Goal: Task Accomplishment & Management: Use online tool/utility

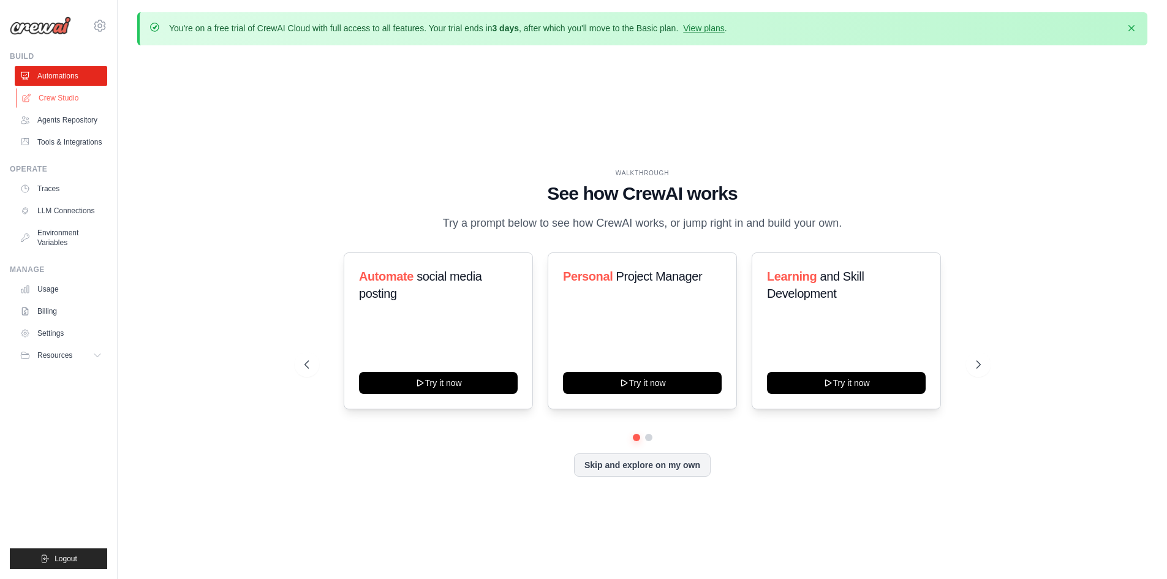
click at [45, 98] on link "Crew Studio" at bounding box center [62, 98] width 92 height 20
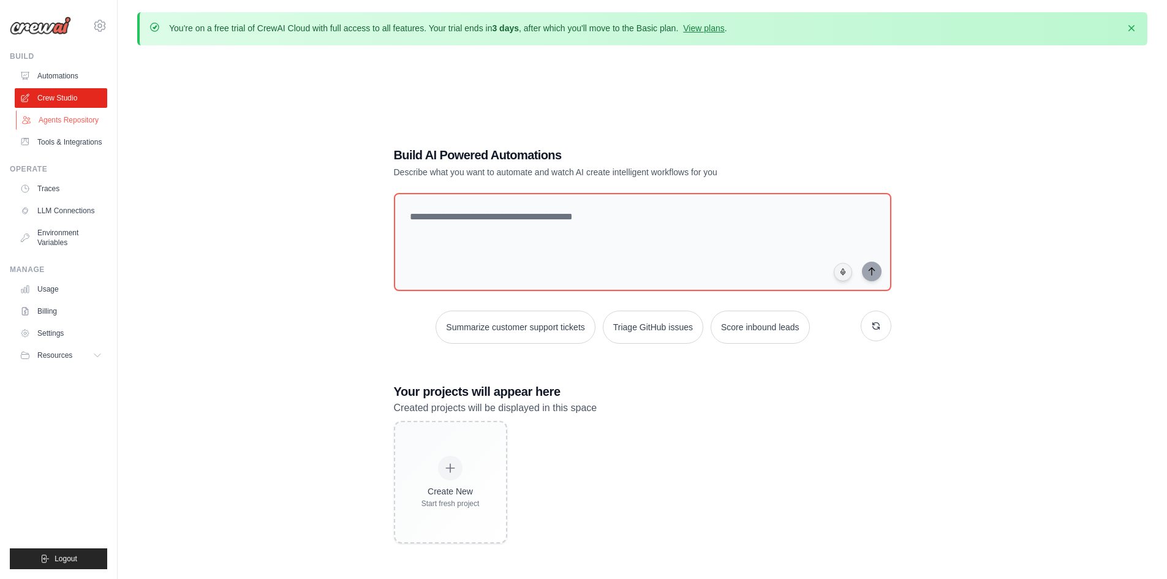
click at [63, 122] on link "Agents Repository" at bounding box center [62, 120] width 92 height 20
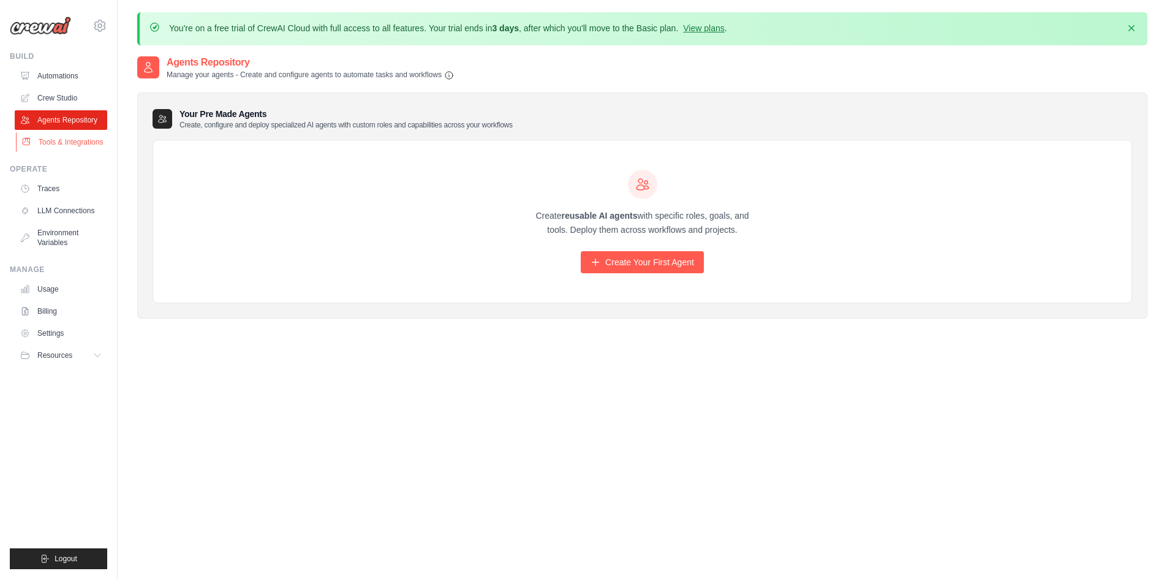
click at [72, 140] on link "Tools & Integrations" at bounding box center [62, 142] width 92 height 20
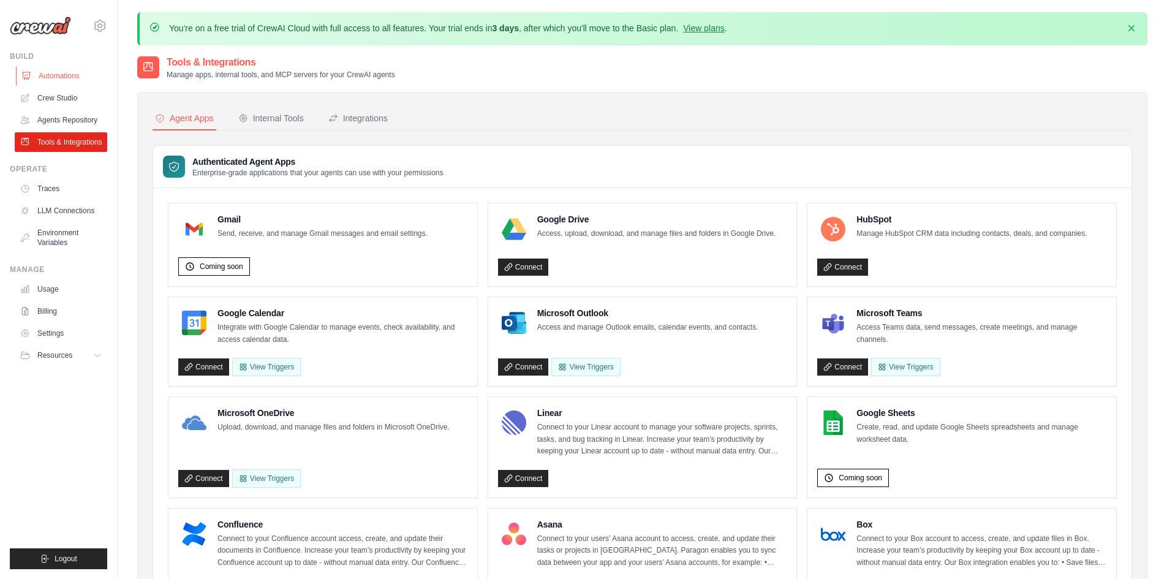
click at [55, 77] on link "Automations" at bounding box center [62, 76] width 92 height 20
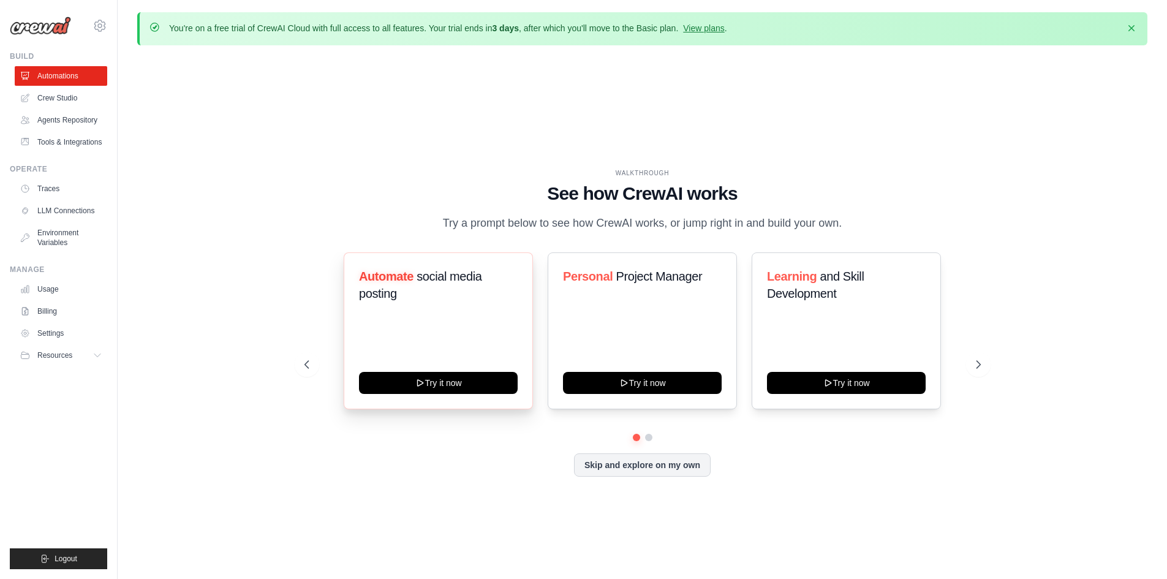
click at [469, 312] on div "Automate social media posting Try it now" at bounding box center [438, 330] width 189 height 157
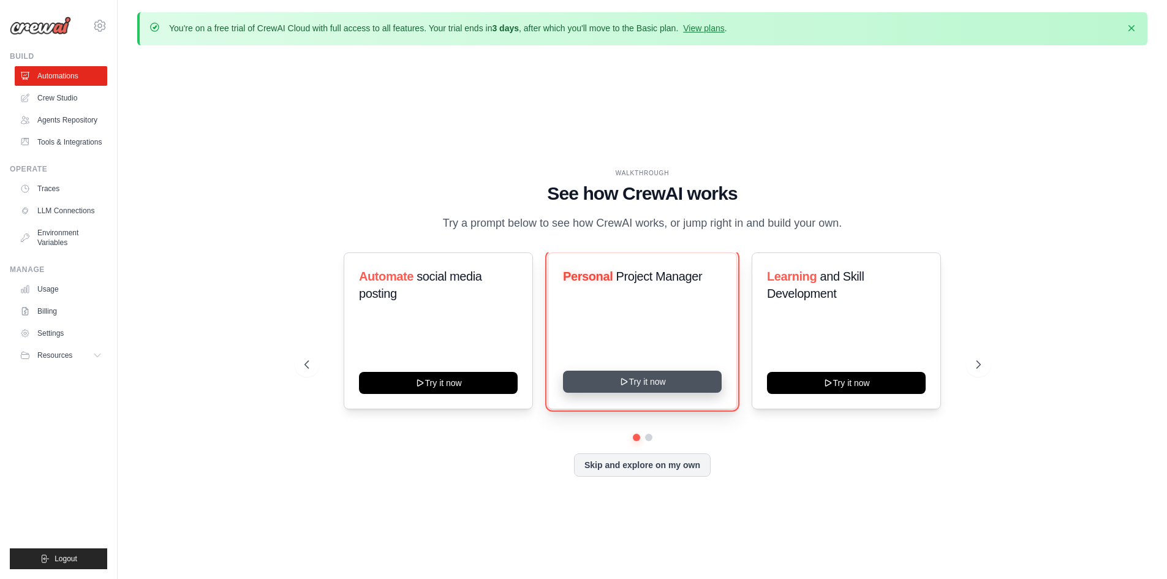
click at [689, 386] on button "Try it now" at bounding box center [642, 382] width 159 height 22
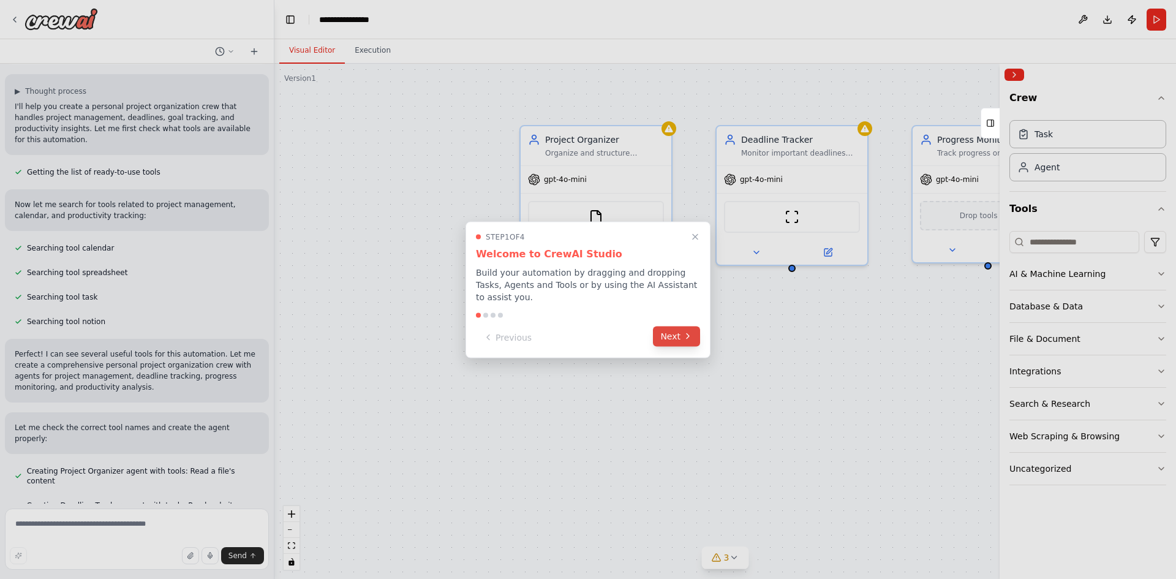
scroll to position [97, 0]
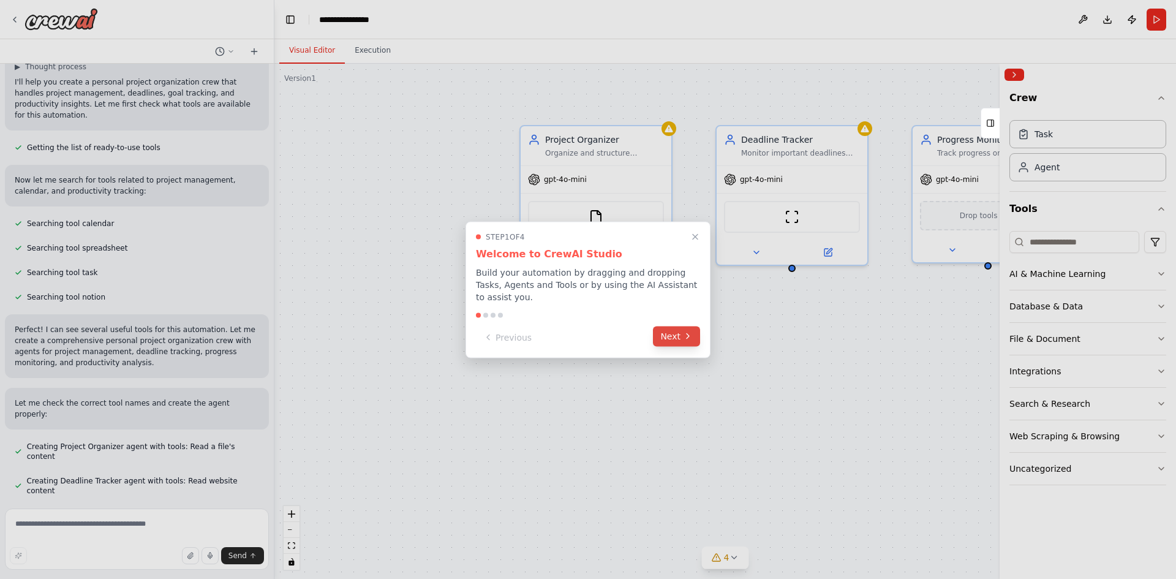
click at [685, 331] on icon at bounding box center [688, 336] width 10 height 10
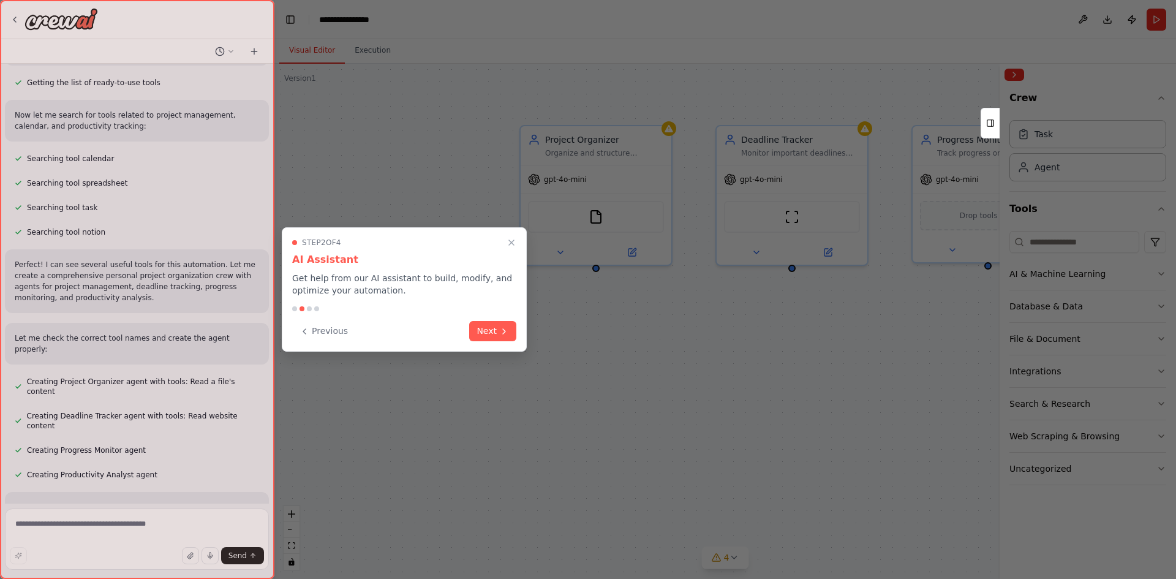
scroll to position [173, 0]
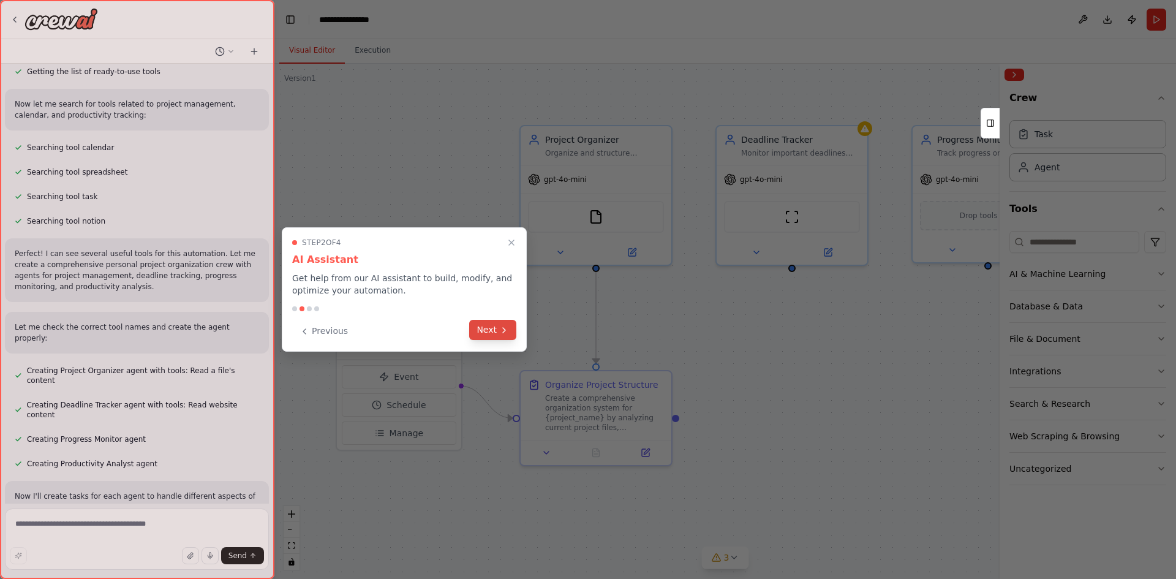
click at [505, 331] on icon at bounding box center [504, 330] width 10 height 10
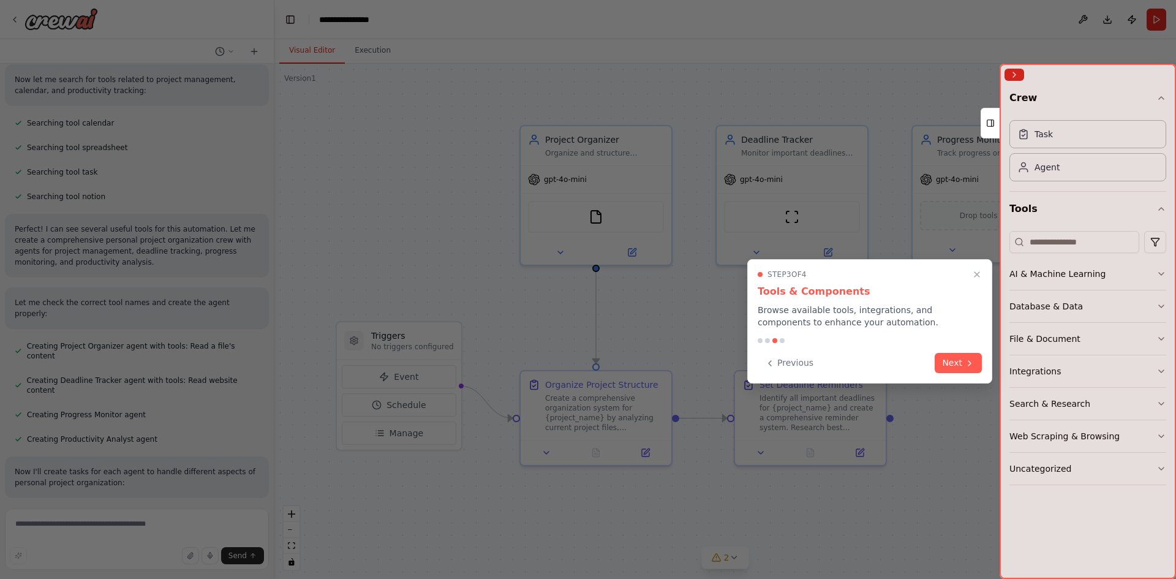
scroll to position [222, 0]
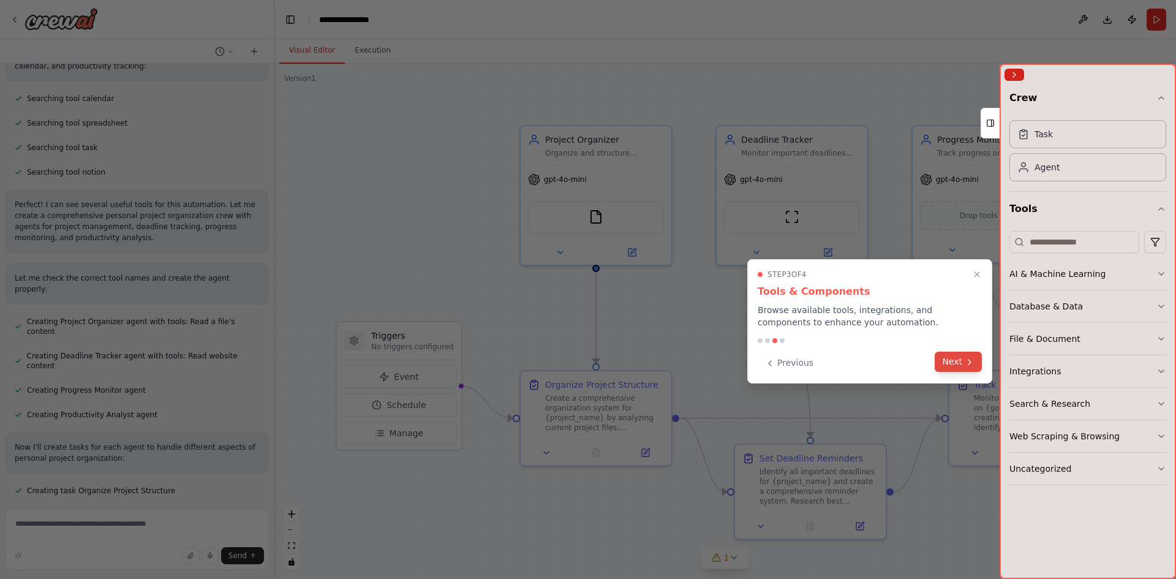
click at [947, 358] on button "Next" at bounding box center [958, 362] width 47 height 20
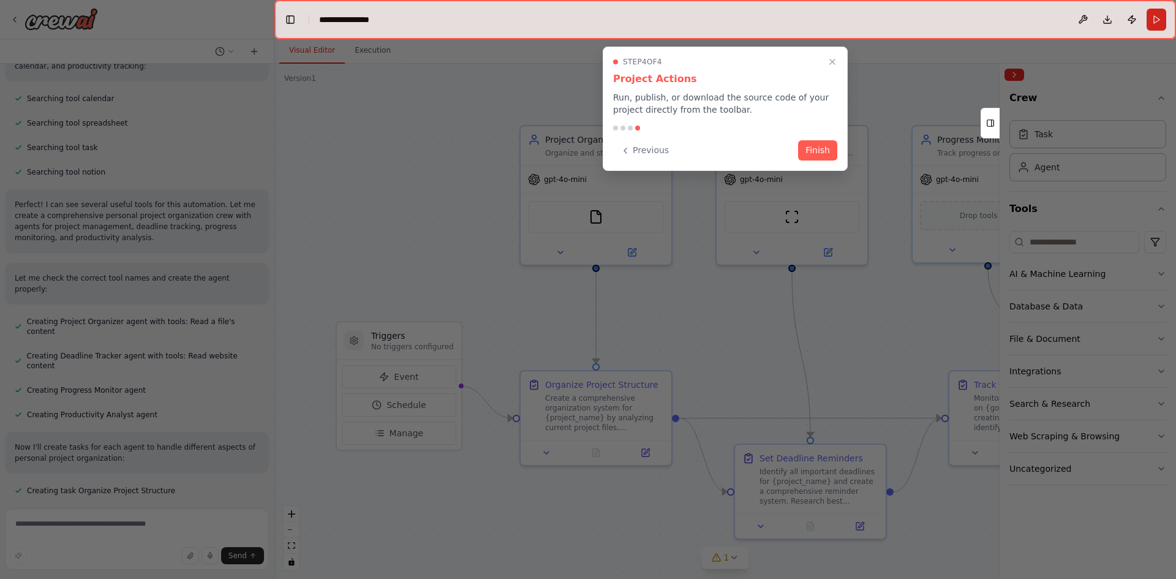
scroll to position [247, 0]
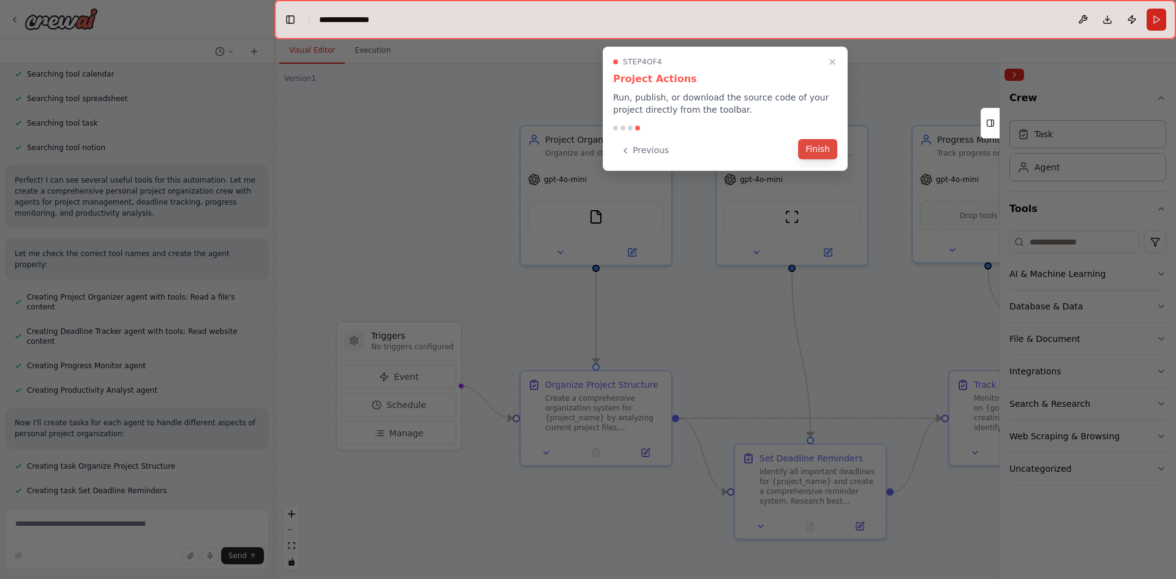
click at [816, 148] on button "Finish" at bounding box center [817, 149] width 39 height 20
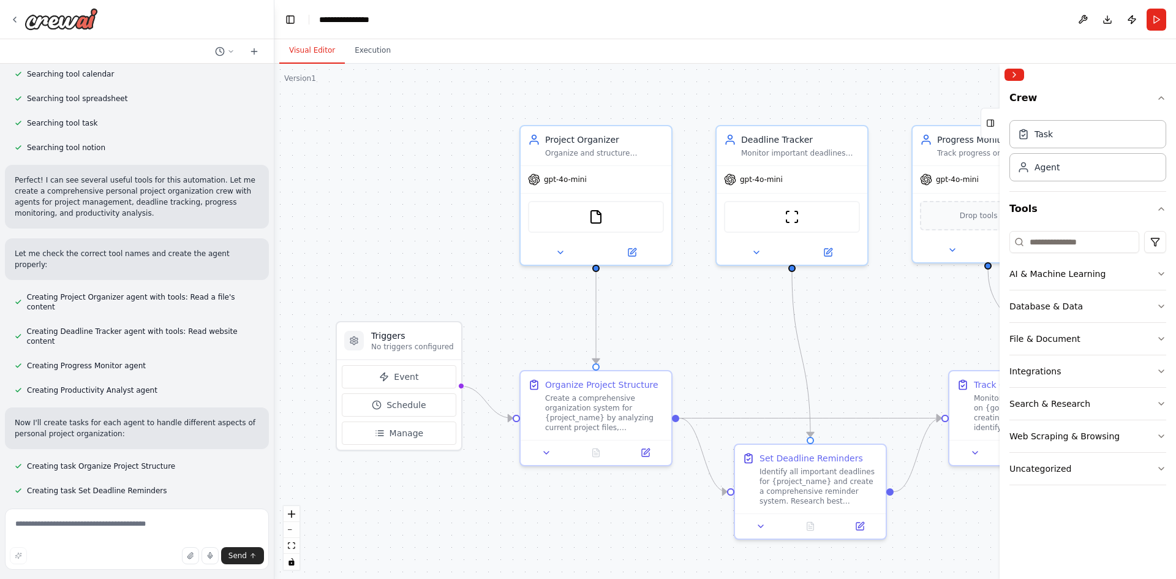
scroll to position [276, 0]
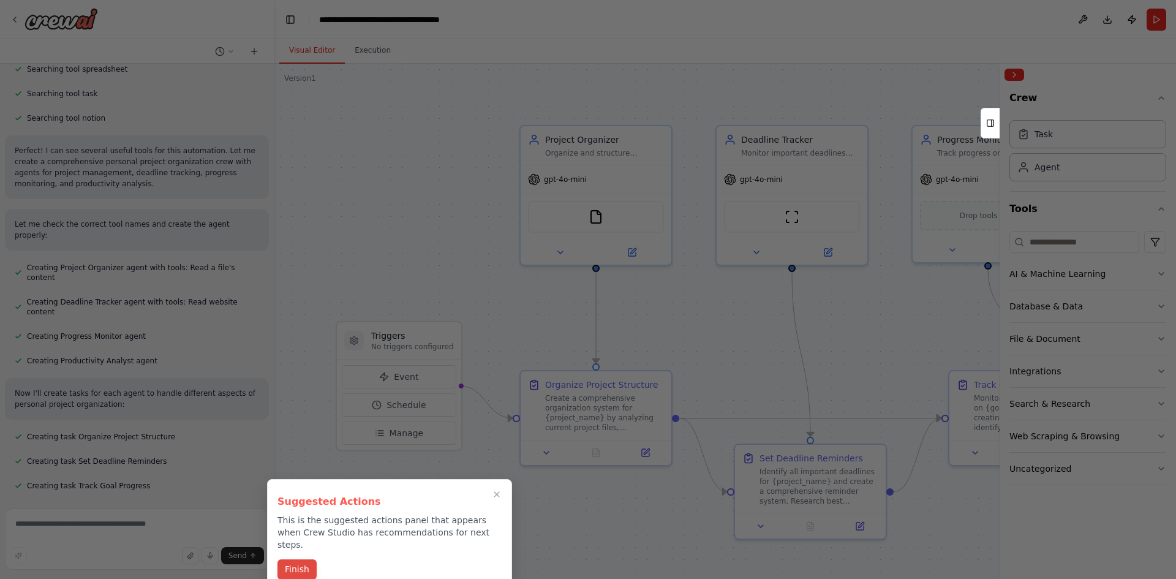
click at [296, 559] on button "Finish" at bounding box center [296, 569] width 39 height 20
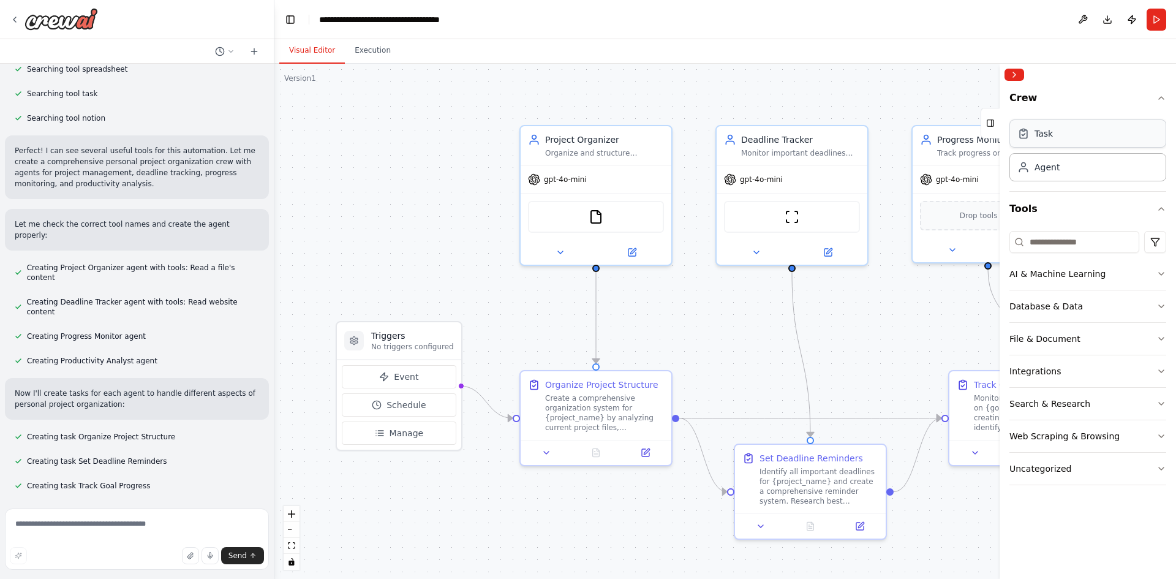
click at [1032, 140] on div "Task" at bounding box center [1087, 133] width 157 height 28
click at [579, 155] on div "Organize and structure personal projects by creating clear project hierarchies,…" at bounding box center [604, 151] width 119 height 10
click at [606, 147] on div "Organize and structure personal projects by creating clear project hierarchies,…" at bounding box center [604, 151] width 119 height 10
click at [551, 254] on button at bounding box center [560, 250] width 69 height 15
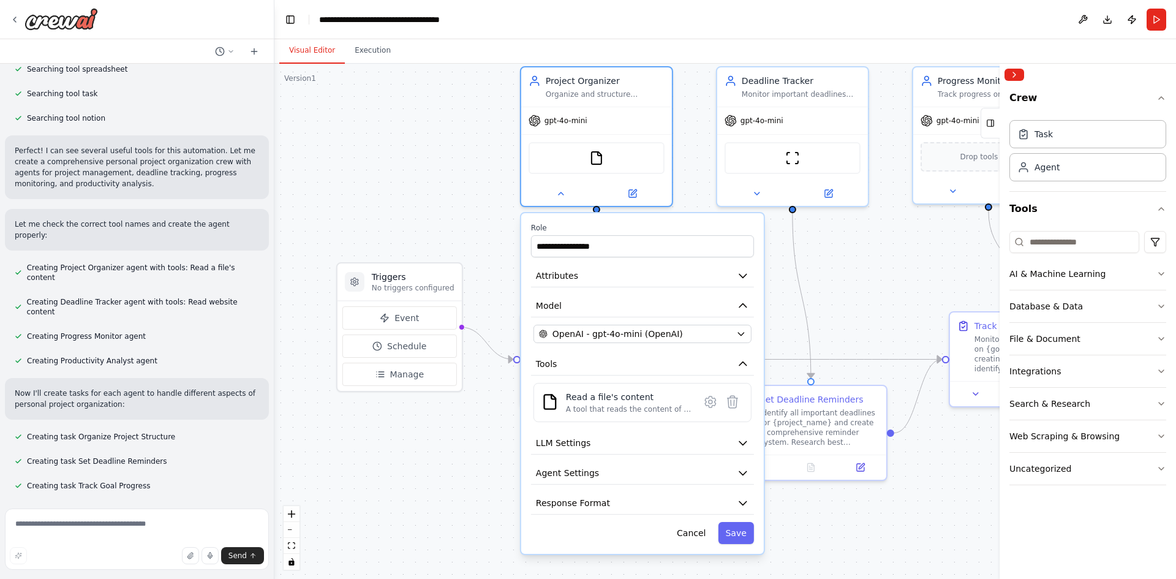
drag, startPoint x: 862, startPoint y: 343, endPoint x: 870, endPoint y: 308, distance: 36.0
click at [870, 308] on div ".deletable-edge-delete-btn { width: 20px; height: 20px; border: 0px solid #ffff…" at bounding box center [725, 321] width 902 height 515
click at [417, 190] on div ".deletable-edge-delete-btn { width: 20px; height: 20px; border: 0px solid #ffff…" at bounding box center [725, 321] width 902 height 515
click at [428, 187] on div ".deletable-edge-delete-btn { width: 20px; height: 20px; border: 0px solid #ffff…" at bounding box center [725, 321] width 902 height 515
click at [698, 536] on button "Cancel" at bounding box center [691, 533] width 43 height 22
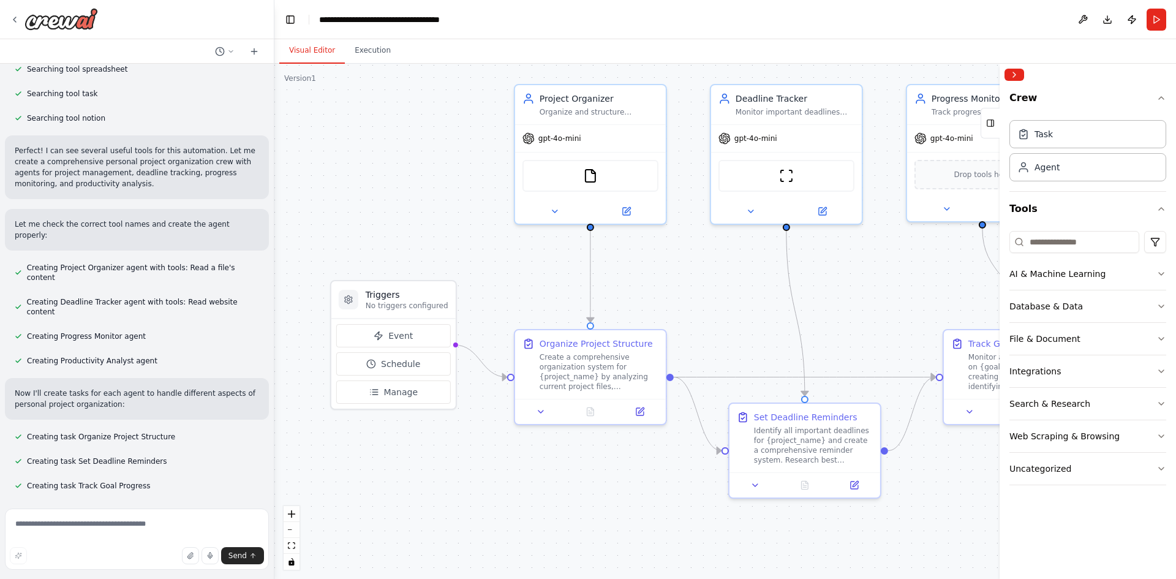
drag, startPoint x: 655, startPoint y: 500, endPoint x: 648, endPoint y: 518, distance: 19.0
click at [648, 518] on div ".deletable-edge-delete-btn { width: 20px; height: 20px; border: 0px solid #ffff…" at bounding box center [725, 321] width 902 height 515
click at [1015, 74] on button "Collapse right sidebar" at bounding box center [1015, 75] width 20 height 12
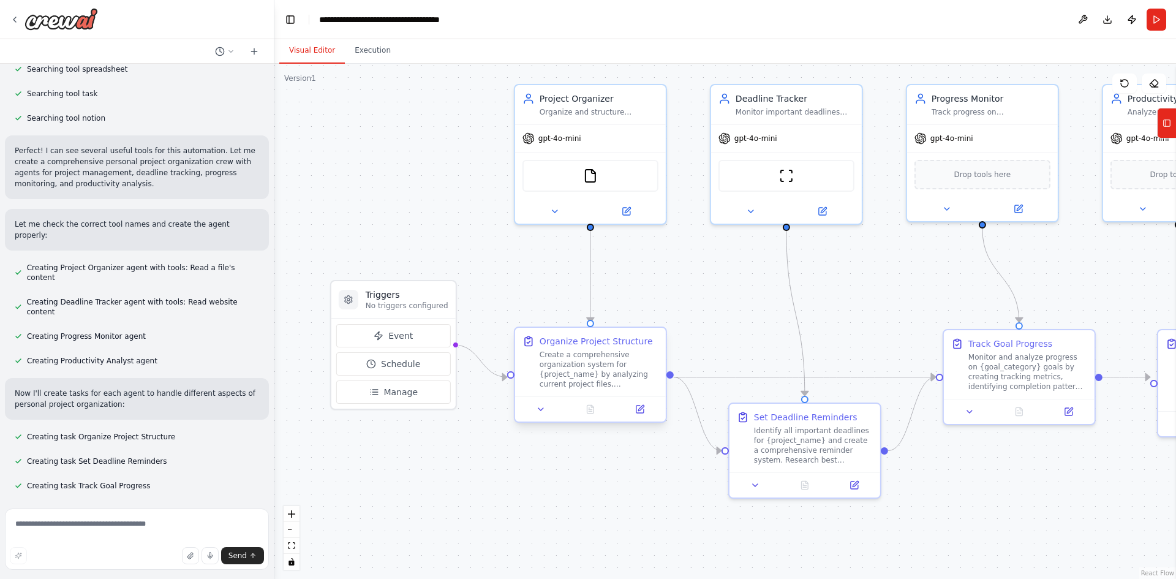
click at [587, 369] on div "Create a comprehensive organization system for {project_name} by analyzing curr…" at bounding box center [599, 369] width 119 height 39
click at [541, 410] on icon at bounding box center [540, 409] width 5 height 2
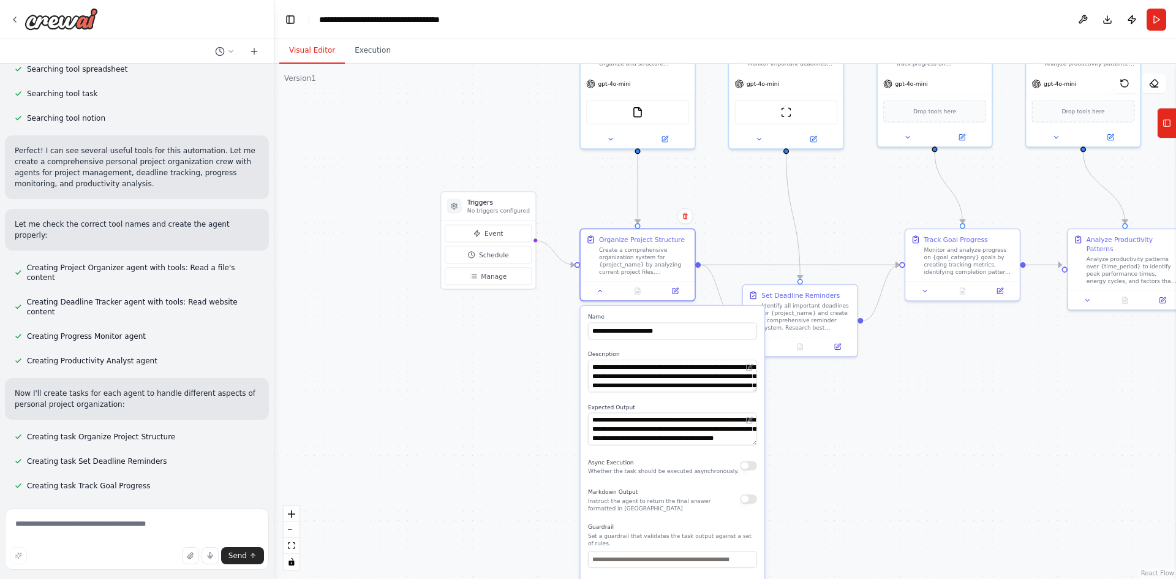
drag, startPoint x: 889, startPoint y: 543, endPoint x: 876, endPoint y: 392, distance: 151.9
click at [876, 392] on div ".deletable-edge-delete-btn { width: 20px; height: 20px; border: 0px solid #ffff…" at bounding box center [725, 321] width 902 height 515
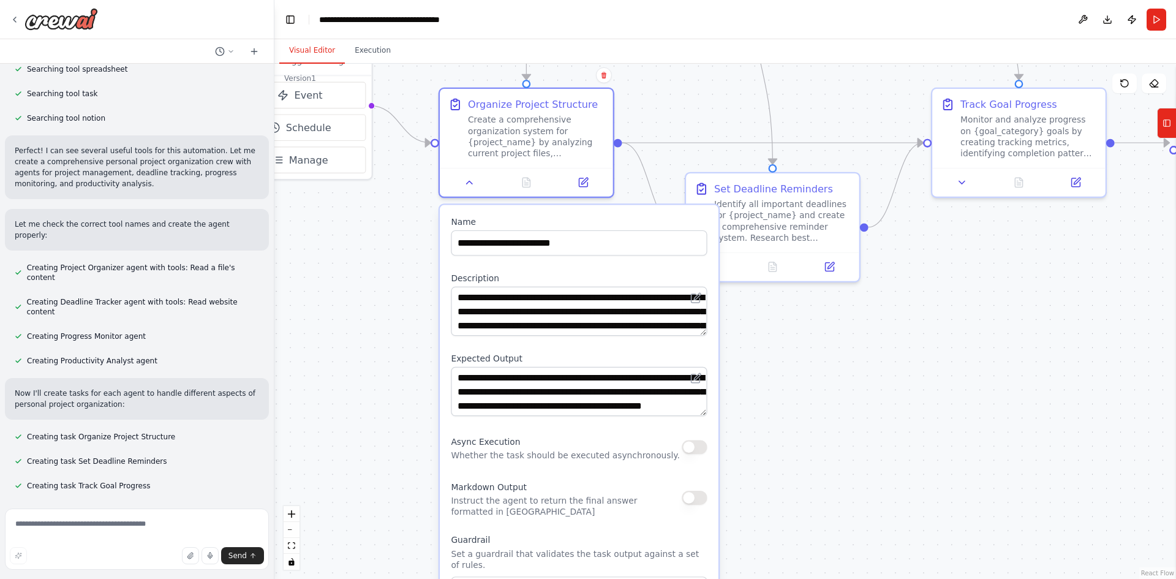
drag, startPoint x: 855, startPoint y: 433, endPoint x: 870, endPoint y: 379, distance: 56.5
click at [870, 379] on div ".deletable-edge-delete-btn { width: 20px; height: 20px; border: 0px solid #ffff…" at bounding box center [725, 321] width 902 height 515
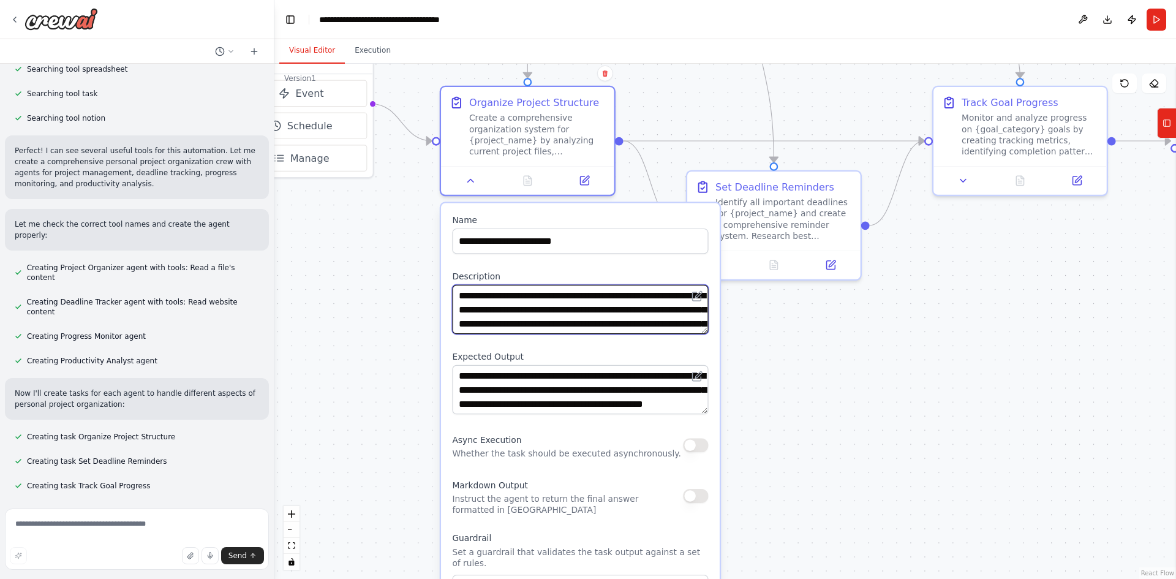
click at [622, 314] on textarea "**********" at bounding box center [580, 309] width 256 height 49
click at [627, 302] on textarea "**********" at bounding box center [580, 309] width 256 height 49
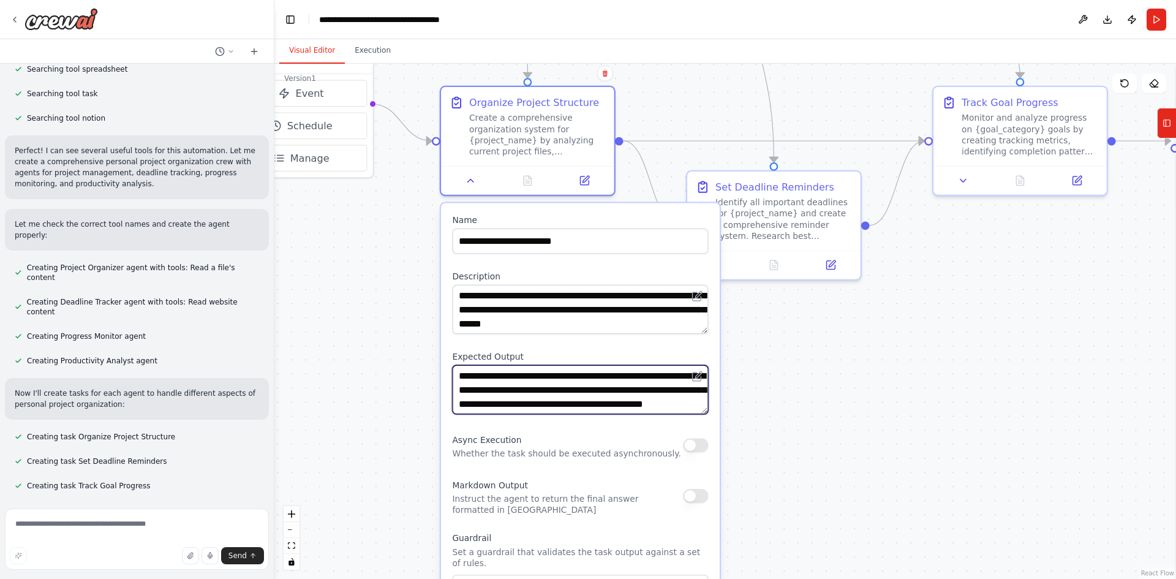
click at [599, 392] on textarea "**********" at bounding box center [580, 389] width 256 height 49
click at [608, 382] on textarea "**********" at bounding box center [580, 389] width 256 height 49
click at [763, 383] on div ".deletable-edge-delete-btn { width: 20px; height: 20px; border: 0px solid #ffff…" at bounding box center [725, 321] width 902 height 515
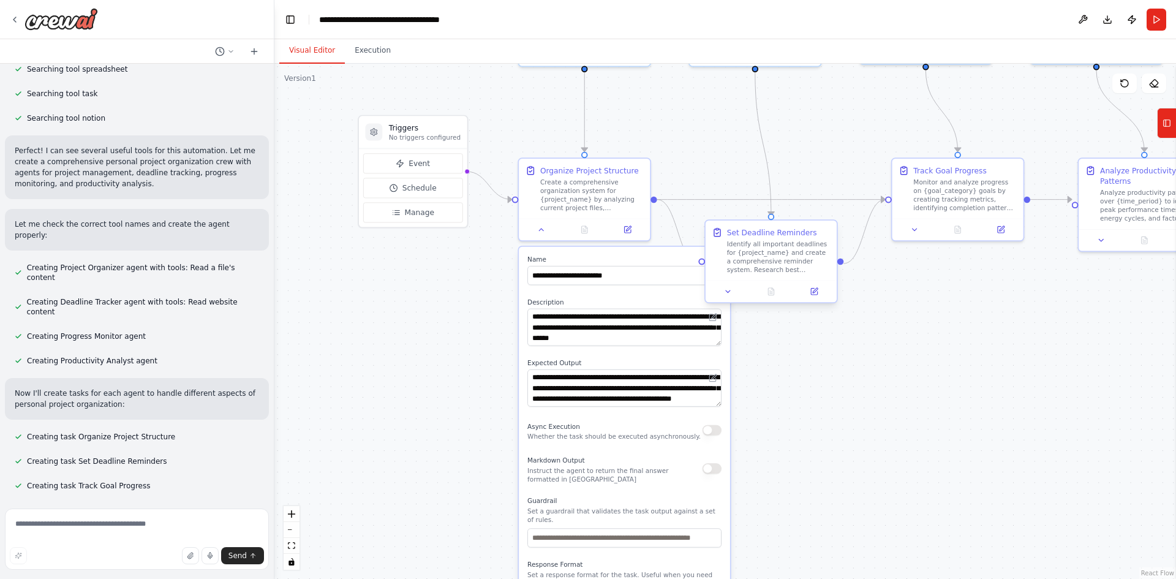
click at [780, 259] on div "Identify all important deadlines for {project_name} and create a comprehensive …" at bounding box center [779, 257] width 104 height 34
click at [545, 230] on icon at bounding box center [541, 227] width 9 height 9
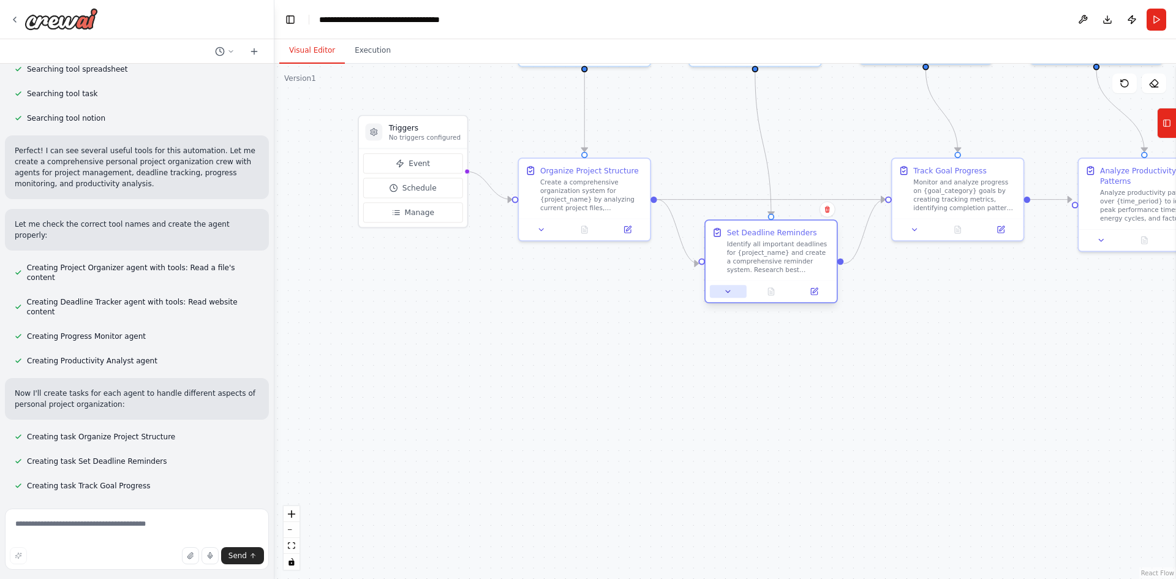
click at [725, 292] on icon at bounding box center [728, 291] width 9 height 9
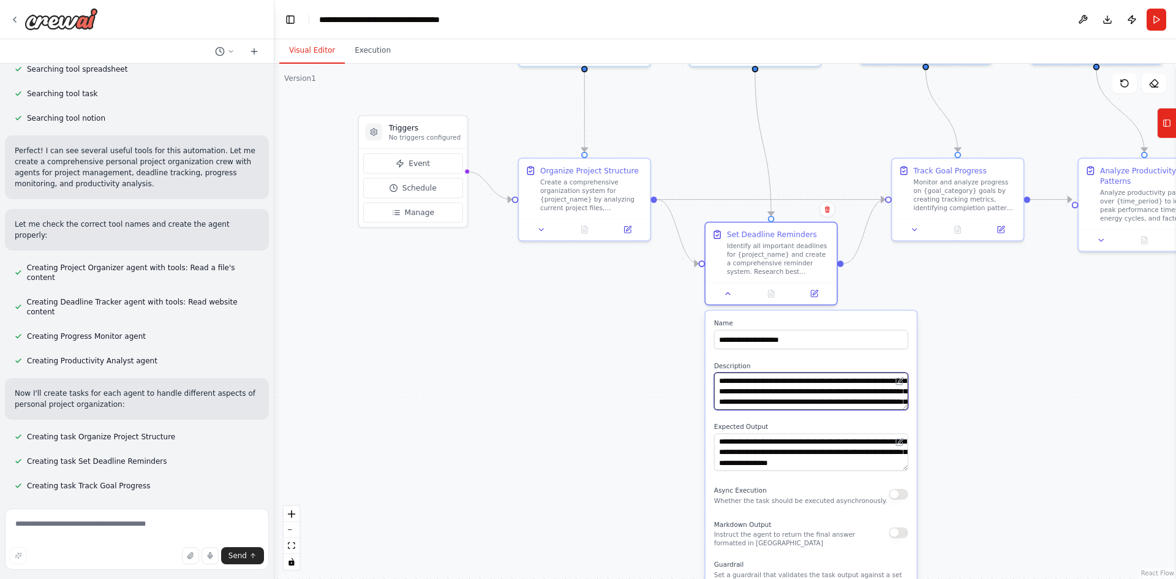
click at [768, 397] on textarea "**********" at bounding box center [811, 390] width 194 height 37
click at [976, 431] on div ".deletable-edge-delete-btn { width: 20px; height: 20px; border: 0px solid #ffff…" at bounding box center [725, 321] width 902 height 515
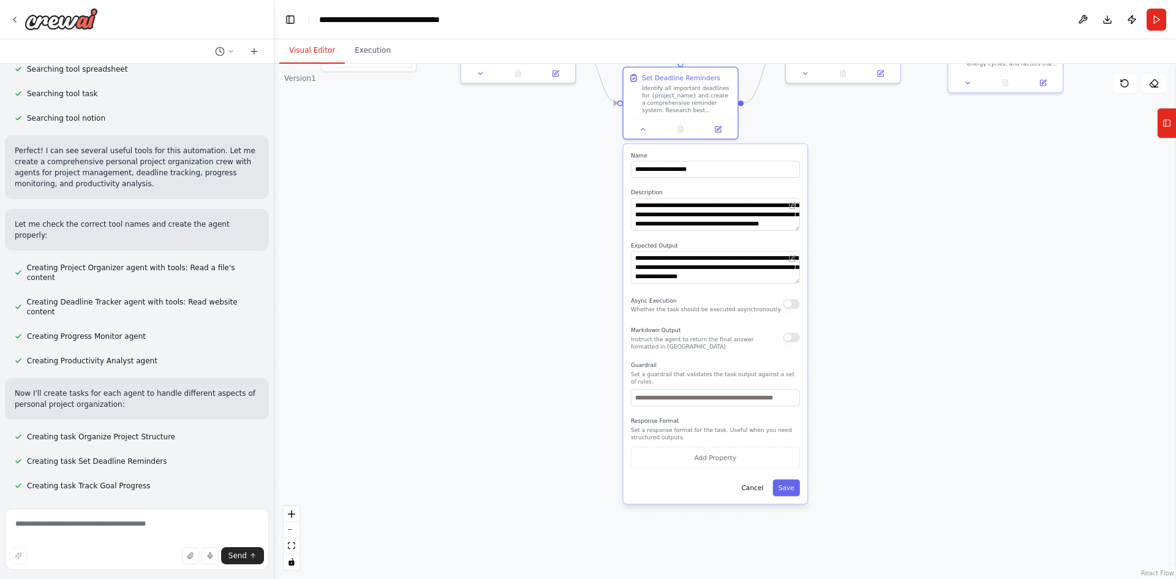
drag, startPoint x: 879, startPoint y: 351, endPoint x: 772, endPoint y: 349, distance: 107.2
click at [821, 290] on div ".deletable-edge-delete-btn { width: 20px; height: 20px; border: 0px solid #ffff…" at bounding box center [725, 321] width 902 height 515
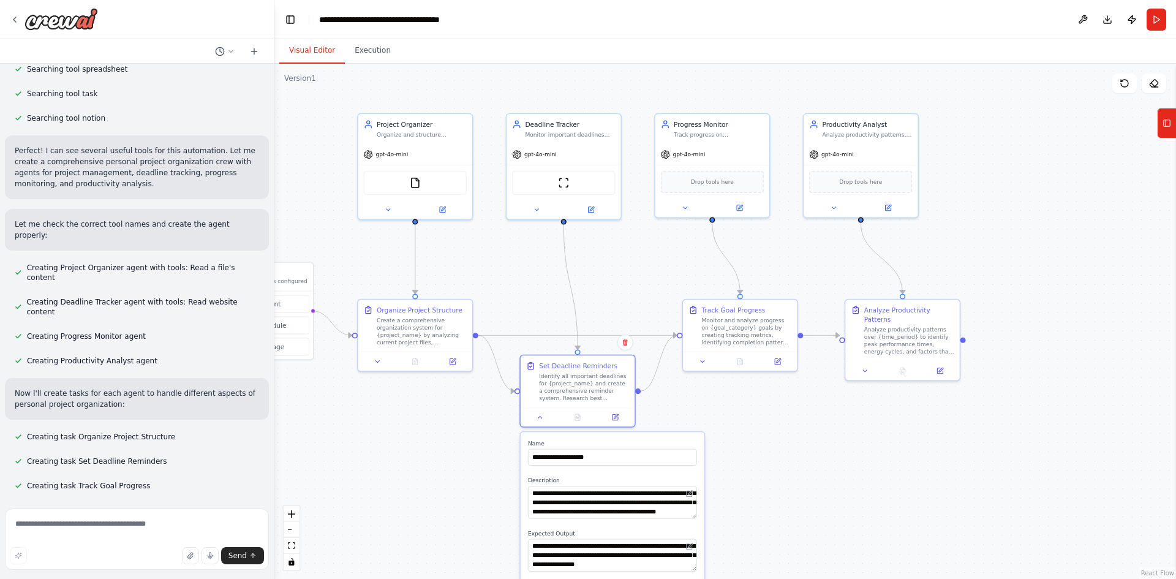
drag, startPoint x: 772, startPoint y: 349, endPoint x: 726, endPoint y: 573, distance: 228.7
click at [726, 573] on div ".deletable-edge-delete-btn { width: 20px; height: 20px; border: 0px solid #ffff…" at bounding box center [725, 321] width 902 height 515
click at [881, 333] on div "Analyze productivity patterns over {time_period} to identify peak performance t…" at bounding box center [909, 339] width 90 height 30
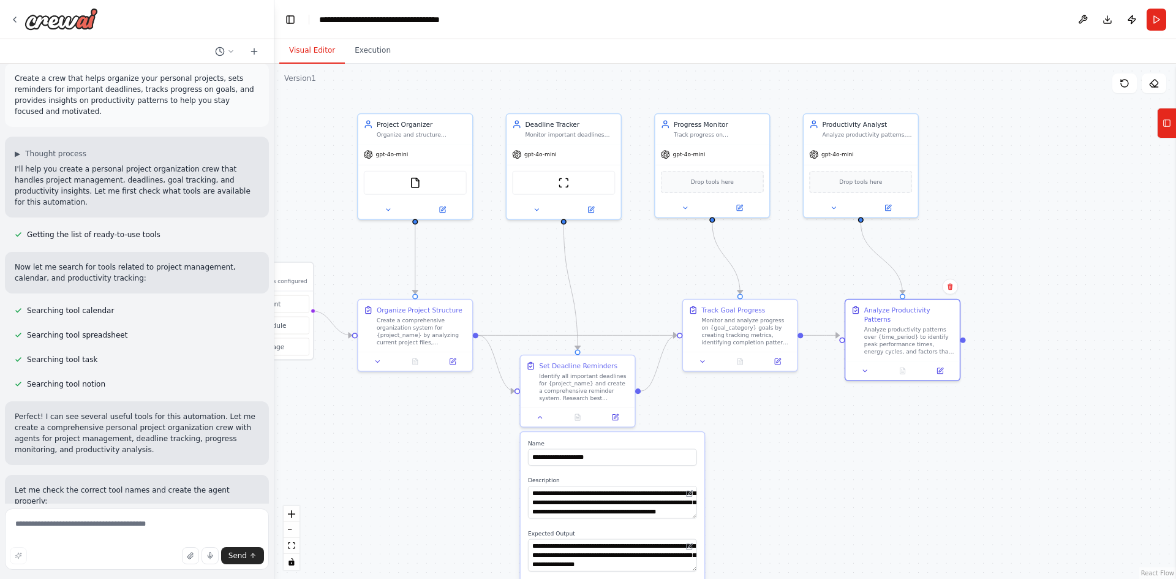
scroll to position [0, 0]
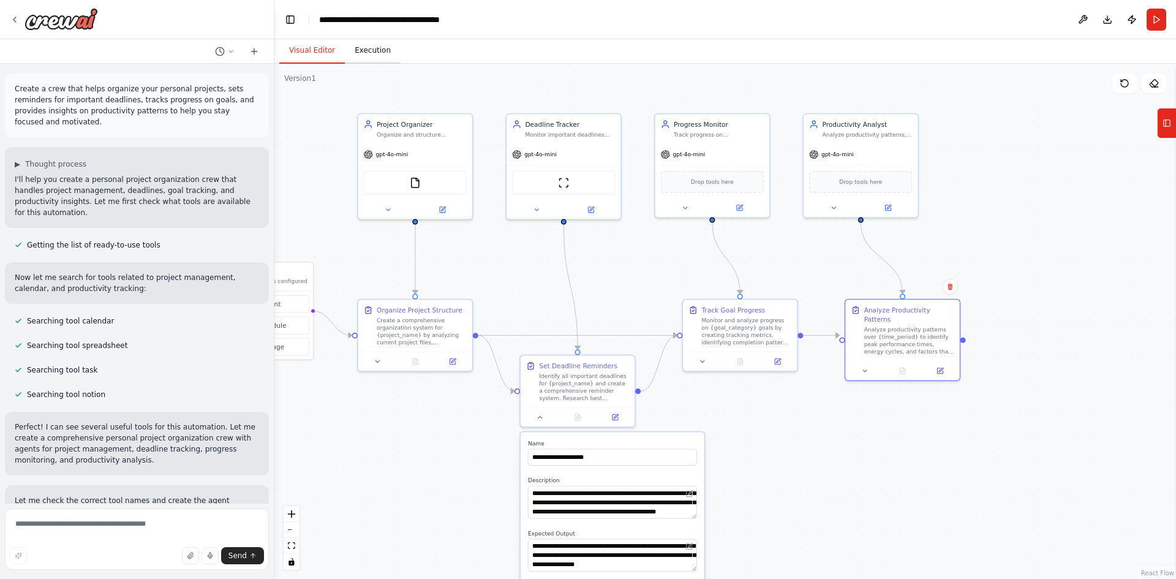
click at [360, 55] on button "Execution" at bounding box center [373, 51] width 56 height 26
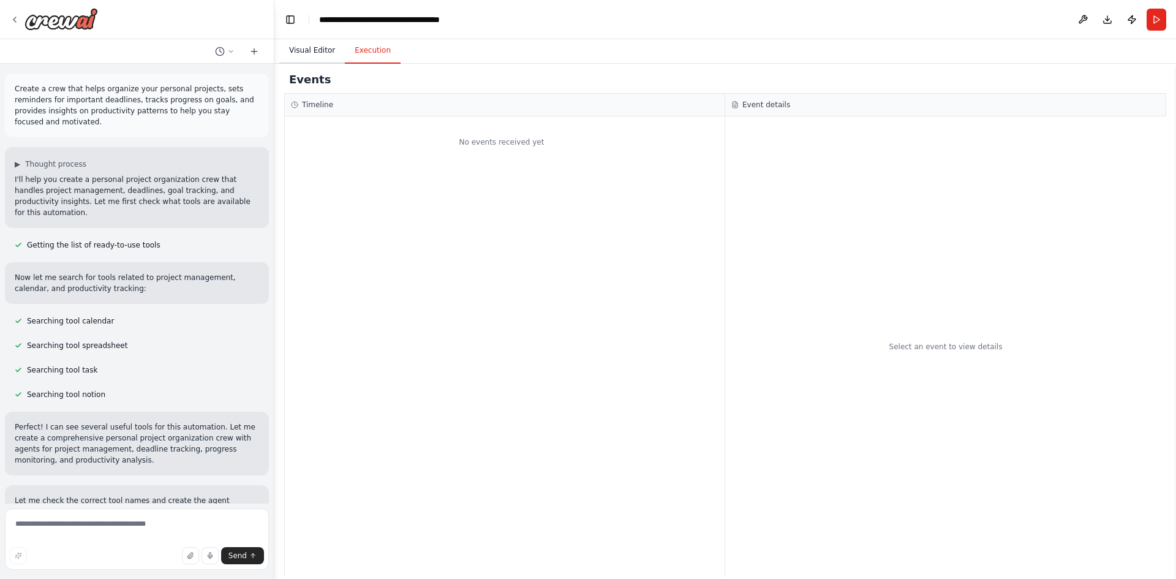
click at [325, 57] on button "Visual Editor" at bounding box center [312, 51] width 66 height 26
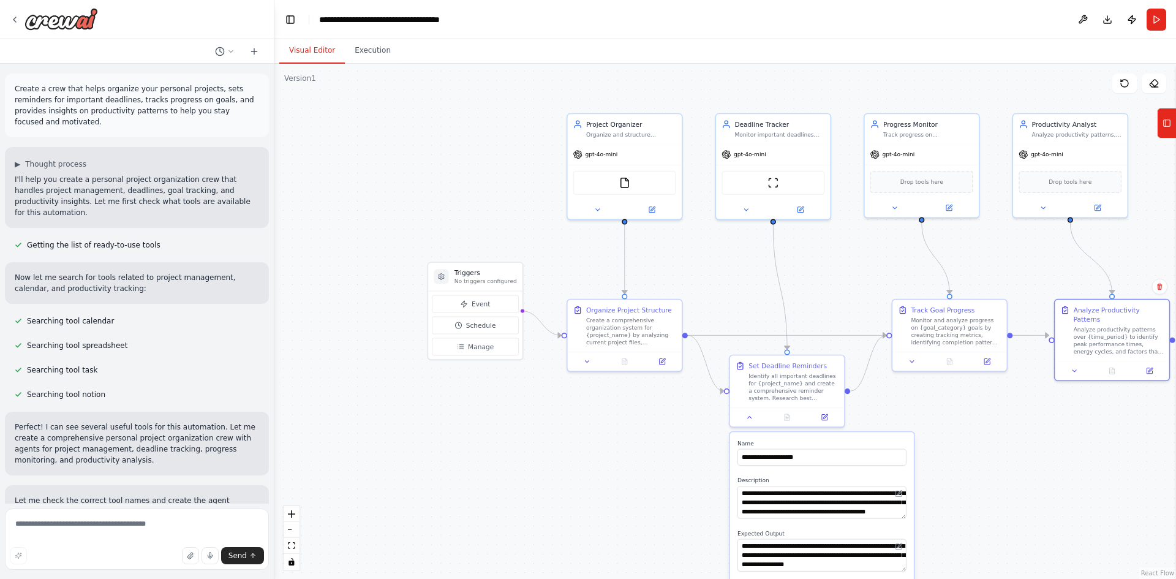
drag, startPoint x: 341, startPoint y: 459, endPoint x: 549, endPoint y: 459, distance: 208.3
click at [549, 459] on div ".deletable-edge-delete-btn { width: 20px; height: 20px; border: 0px solid #ffff…" at bounding box center [725, 321] width 902 height 515
click at [461, 281] on p "No triggers configured" at bounding box center [486, 280] width 62 height 7
click at [468, 344] on span "Manage" at bounding box center [481, 346] width 26 height 9
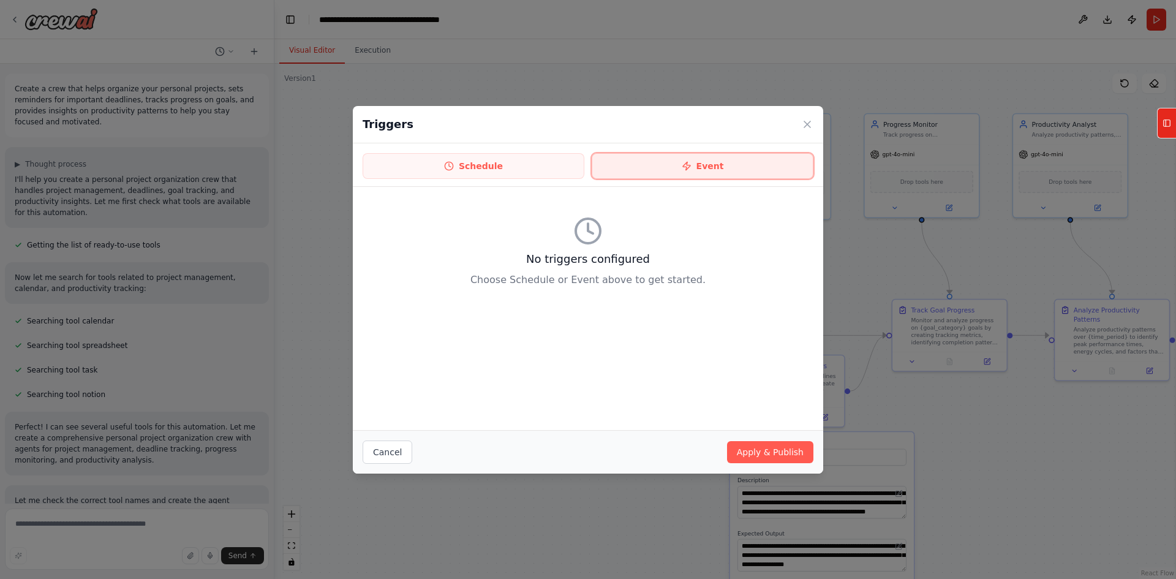
click at [616, 168] on button "Event" at bounding box center [703, 166] width 222 height 26
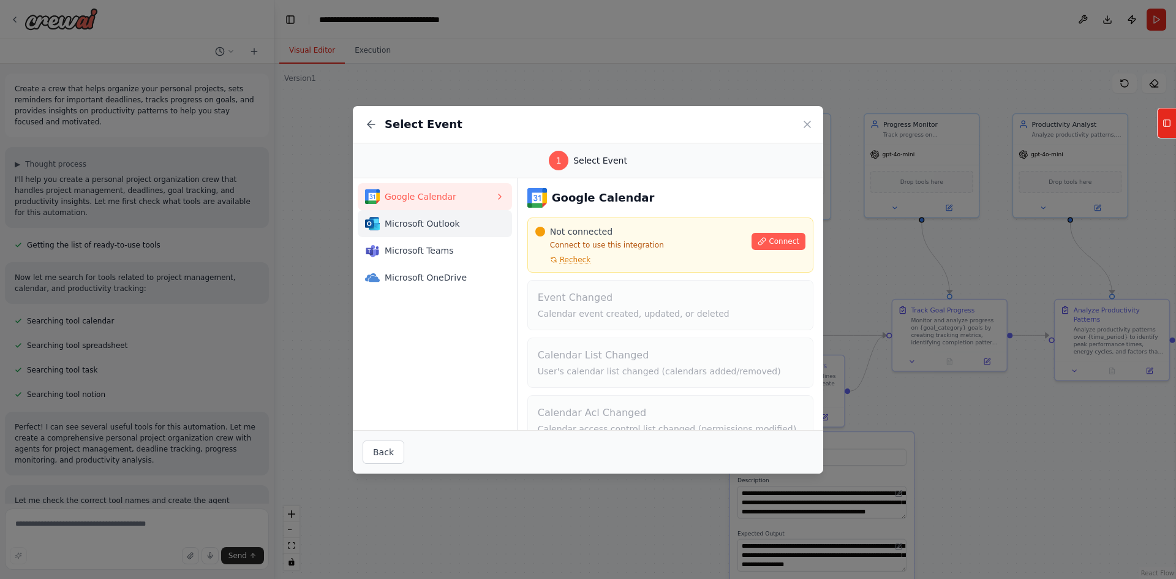
click at [468, 232] on button "Microsoft Outlook" at bounding box center [435, 223] width 154 height 27
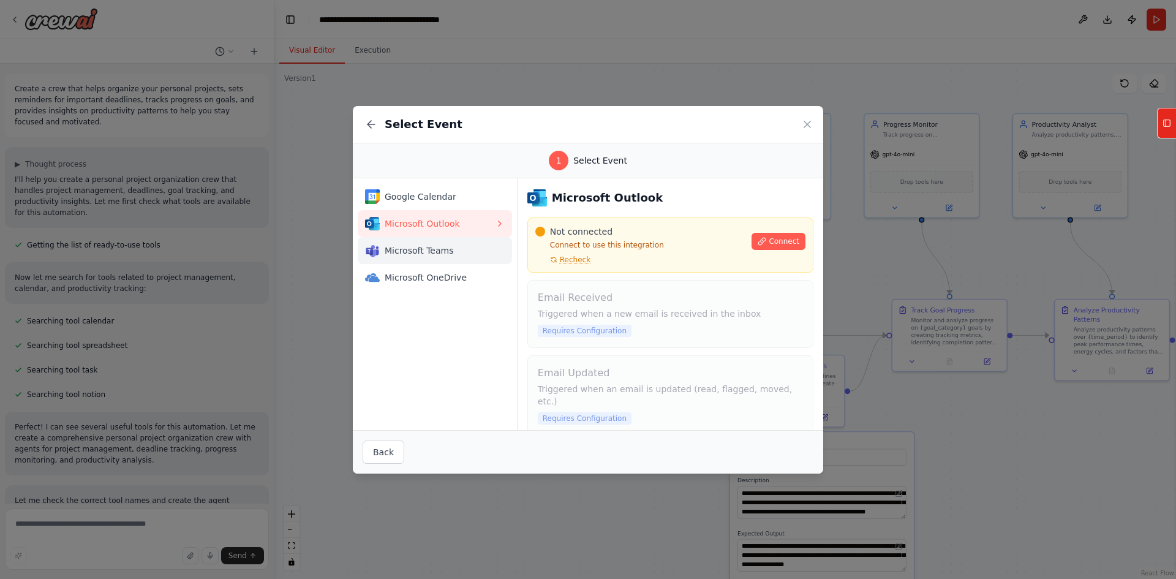
click at [460, 250] on span "Microsoft Teams" at bounding box center [440, 250] width 110 height 12
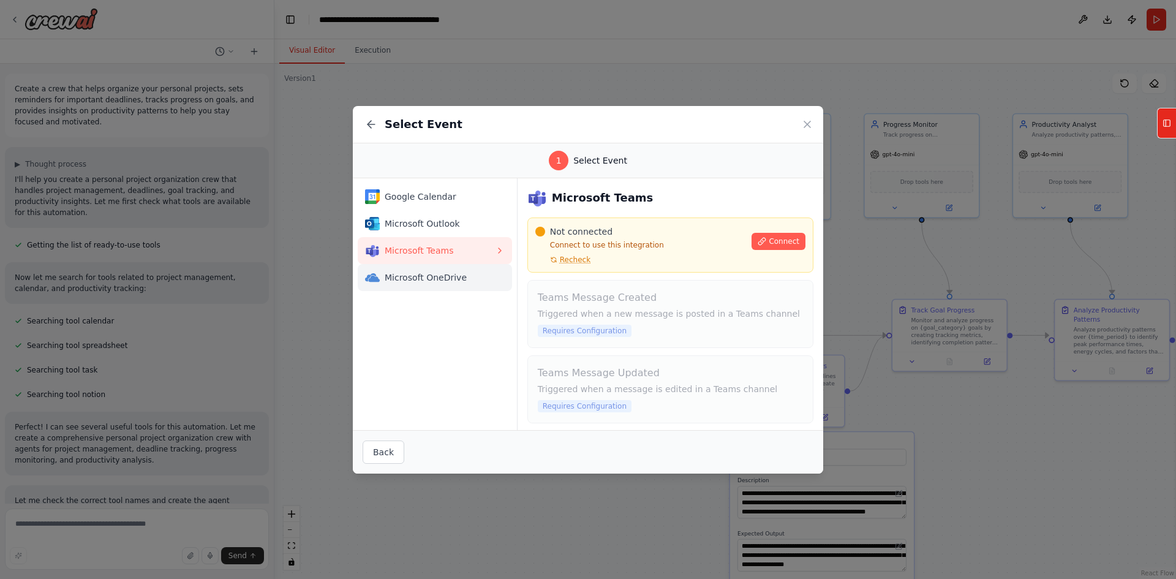
click at [460, 273] on span "Microsoft OneDrive" at bounding box center [440, 277] width 110 height 12
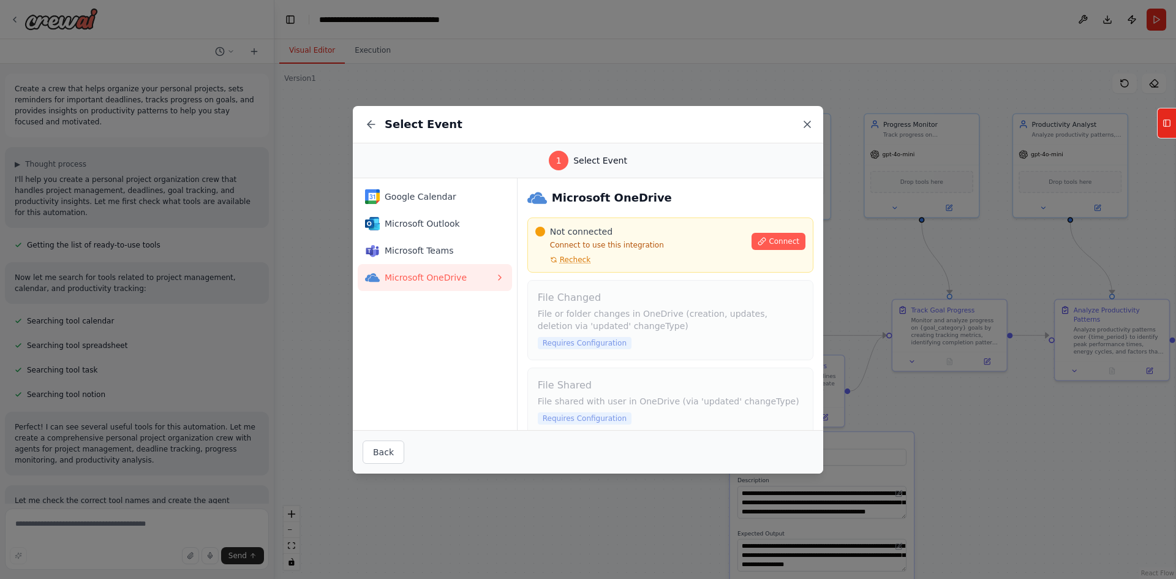
click at [808, 126] on icon at bounding box center [807, 124] width 12 height 12
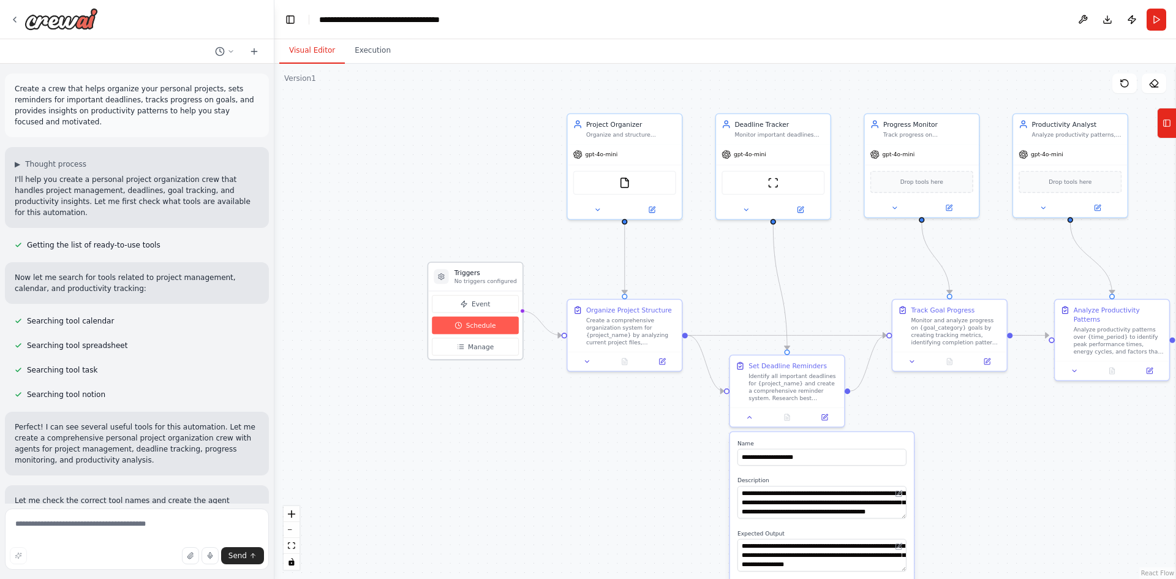
click at [497, 324] on button "Schedule" at bounding box center [475, 326] width 87 height 18
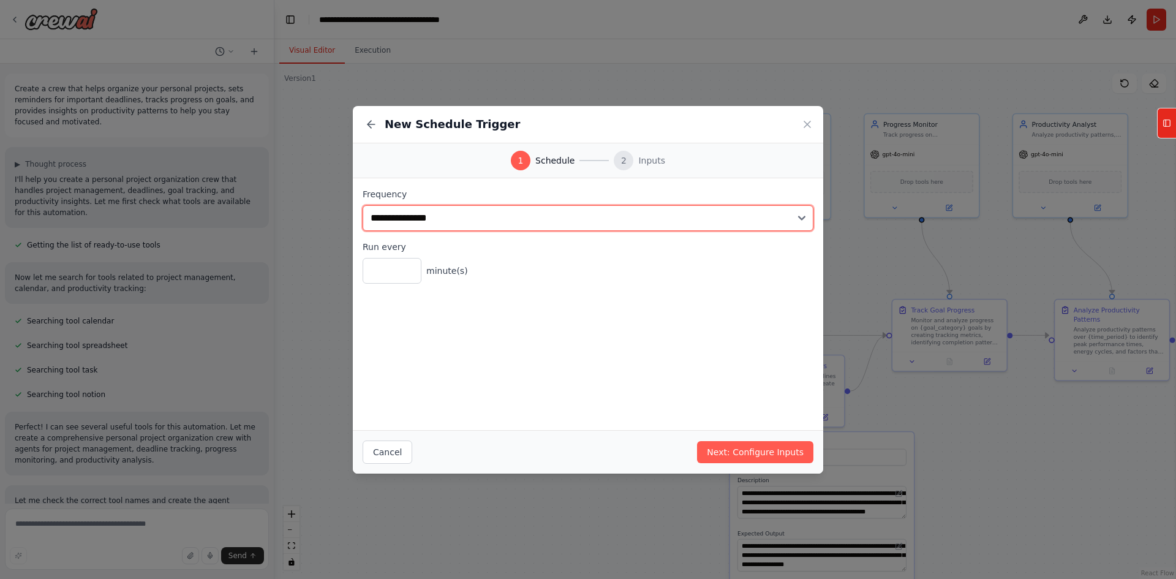
click at [433, 222] on select "**********" at bounding box center [588, 218] width 451 height 26
select select "*****"
click at [363, 205] on select "**********" at bounding box center [588, 218] width 451 height 26
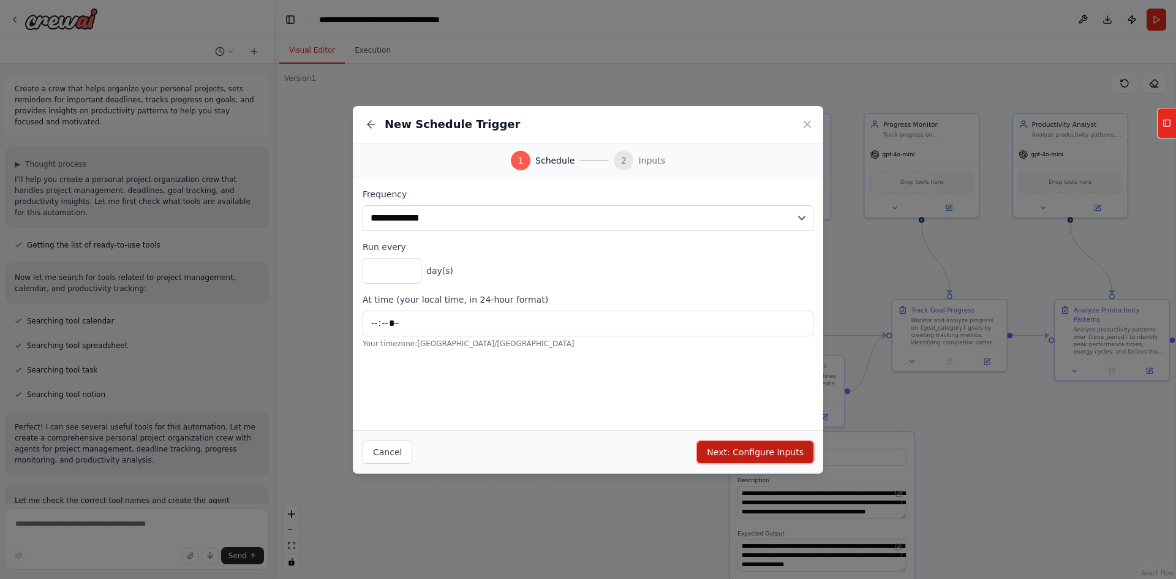
click at [715, 450] on button "Next: Configure Inputs" at bounding box center [755, 452] width 116 height 22
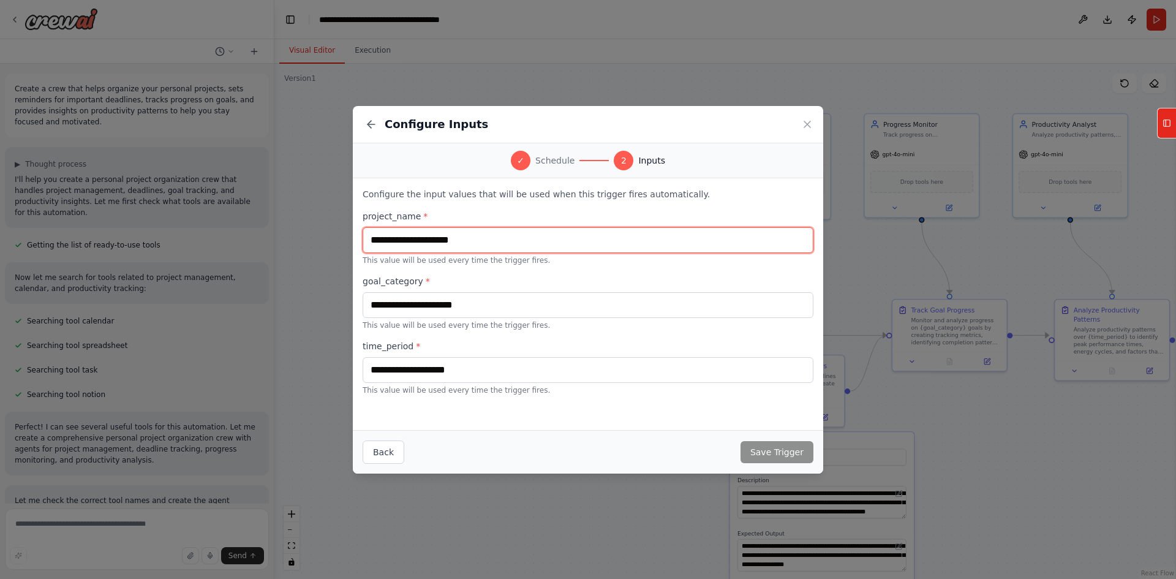
click at [472, 244] on input "text" at bounding box center [588, 240] width 451 height 26
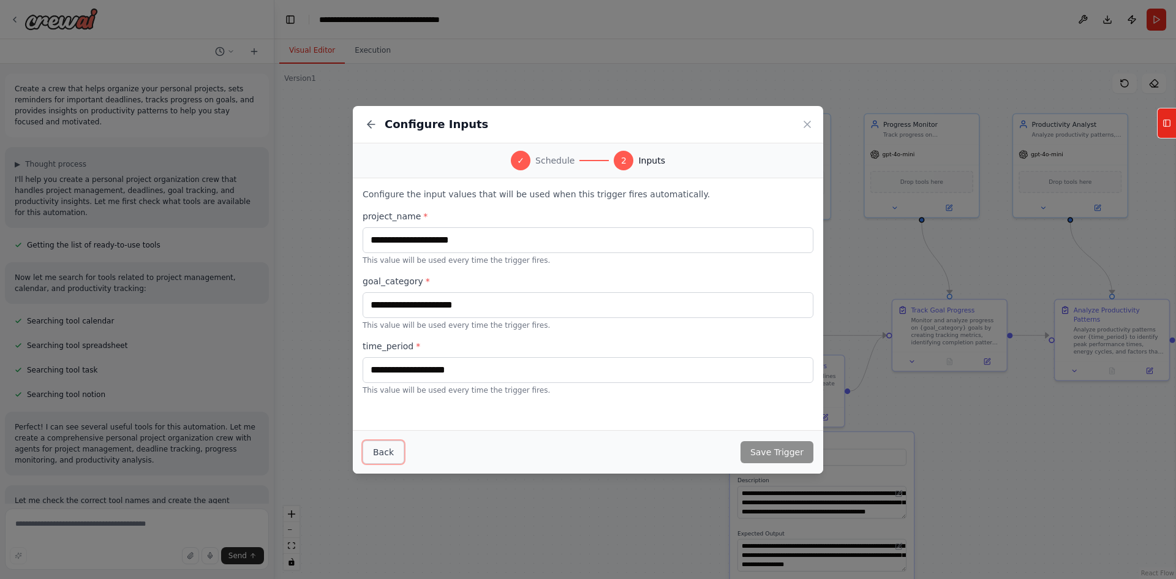
click at [385, 451] on button "Back" at bounding box center [384, 451] width 42 height 23
select select "*****"
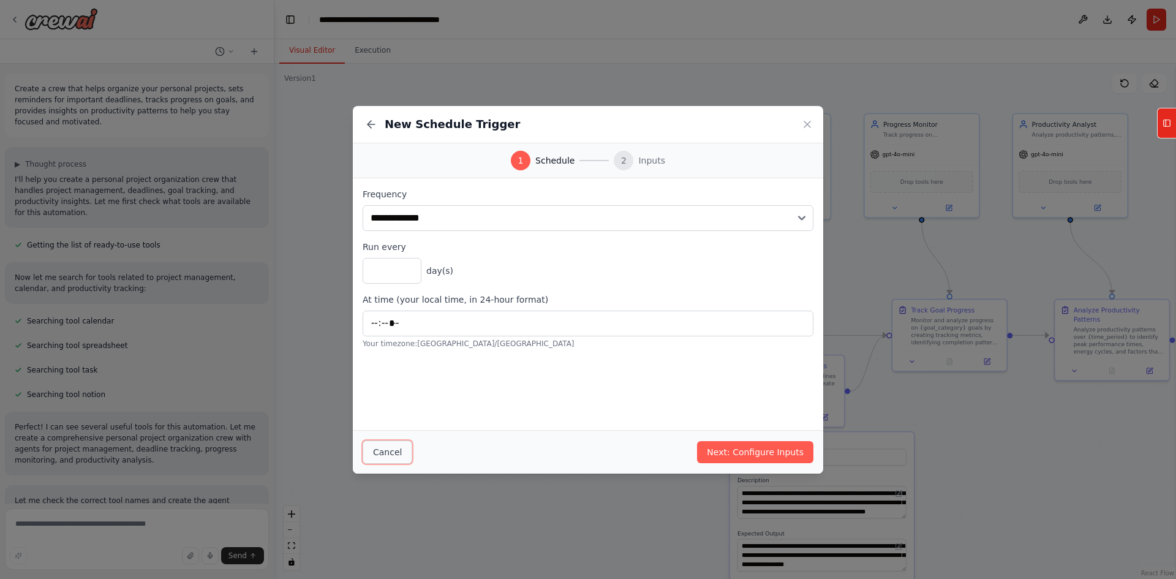
click at [385, 451] on button "Cancel" at bounding box center [388, 451] width 50 height 23
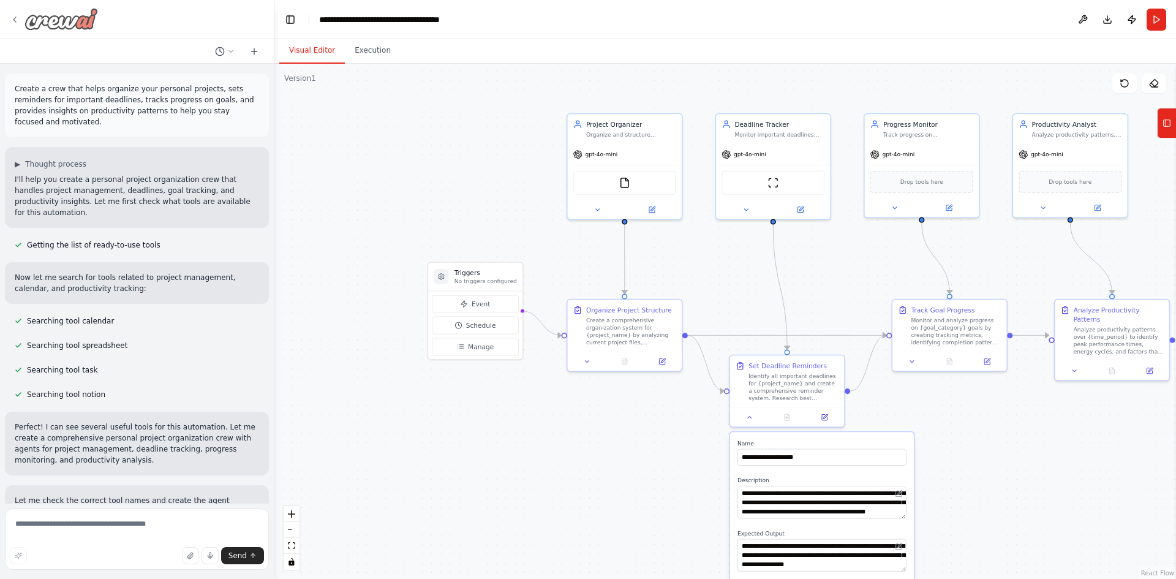
click at [15, 19] on icon at bounding box center [15, 20] width 10 height 10
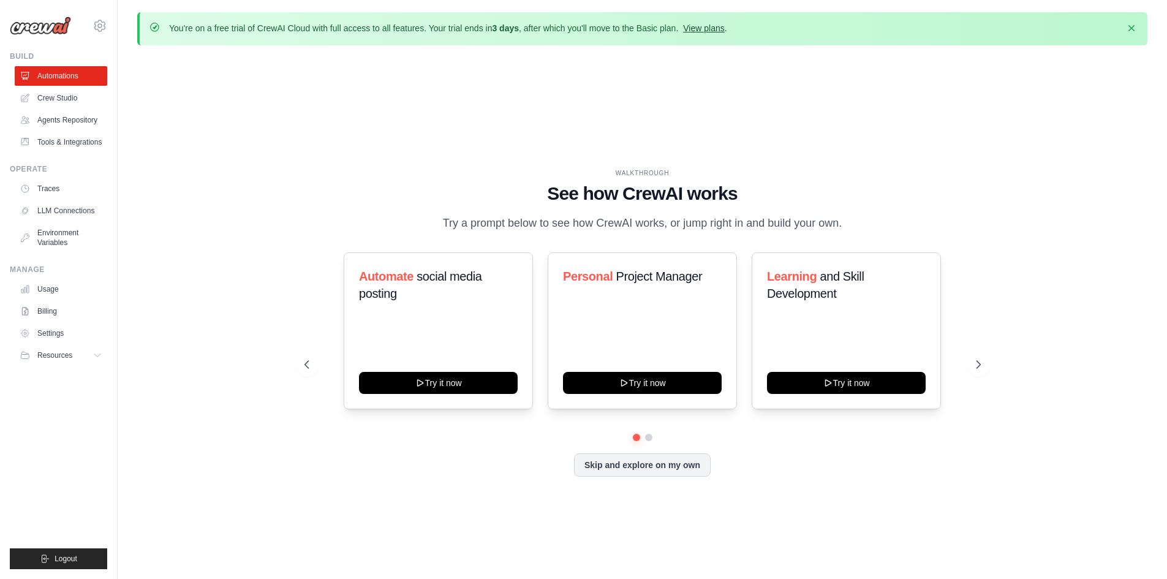
click at [724, 30] on link "View plans" at bounding box center [703, 28] width 41 height 10
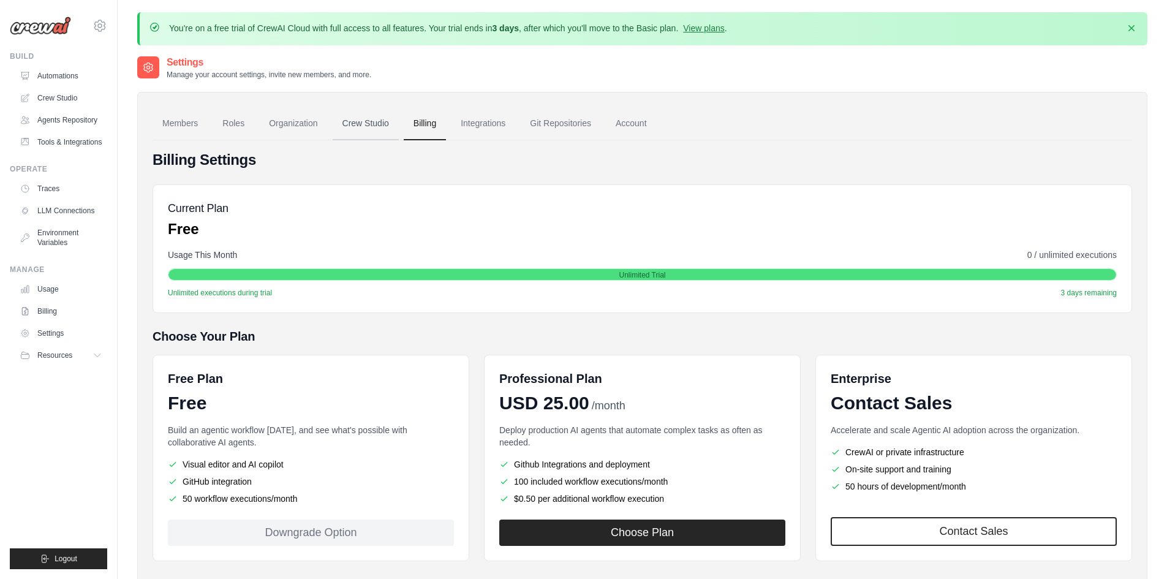
click at [372, 130] on link "Crew Studio" at bounding box center [366, 123] width 66 height 33
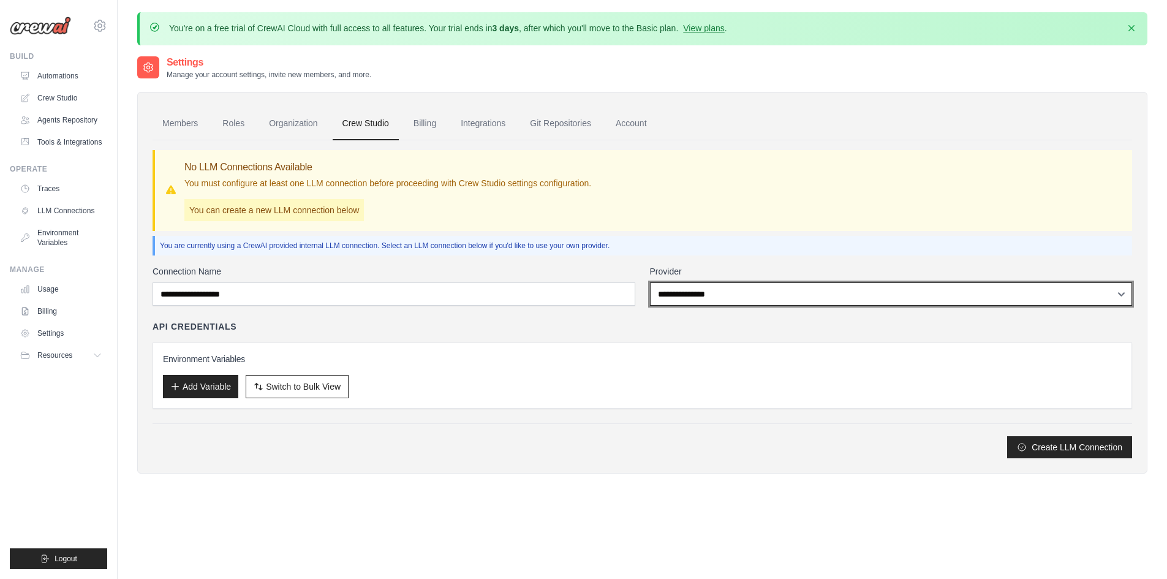
click at [707, 298] on select "**********" at bounding box center [891, 293] width 483 height 23
click at [650, 282] on select "**********" at bounding box center [891, 293] width 483 height 23
click at [718, 301] on select "**********" at bounding box center [891, 293] width 483 height 23
select select "******"
click at [650, 282] on select "**********" at bounding box center [891, 293] width 483 height 23
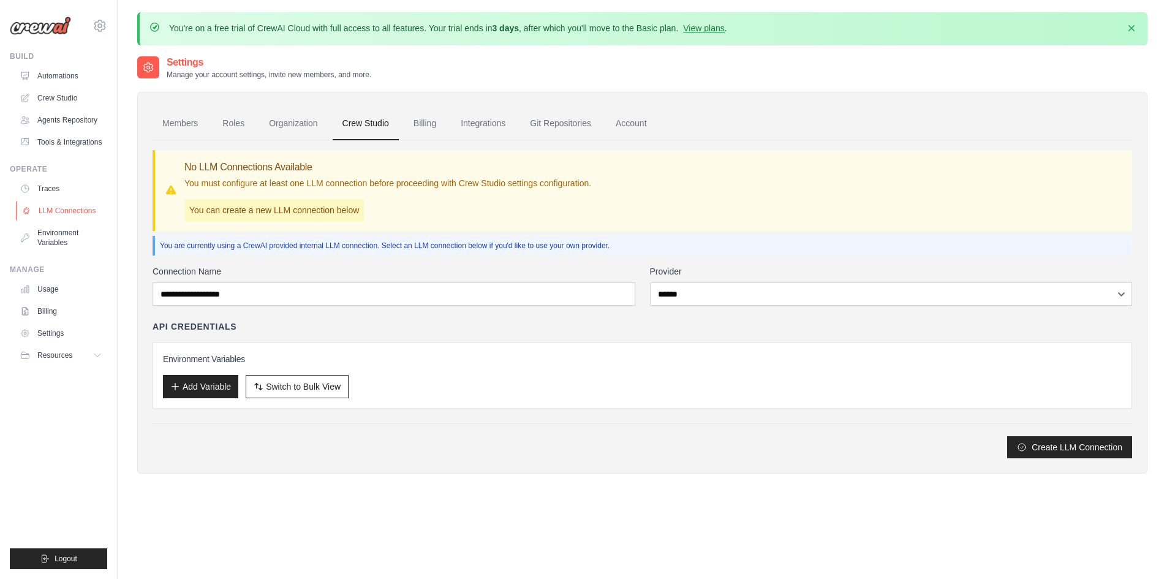
click at [63, 216] on link "LLM Connections" at bounding box center [62, 211] width 92 height 20
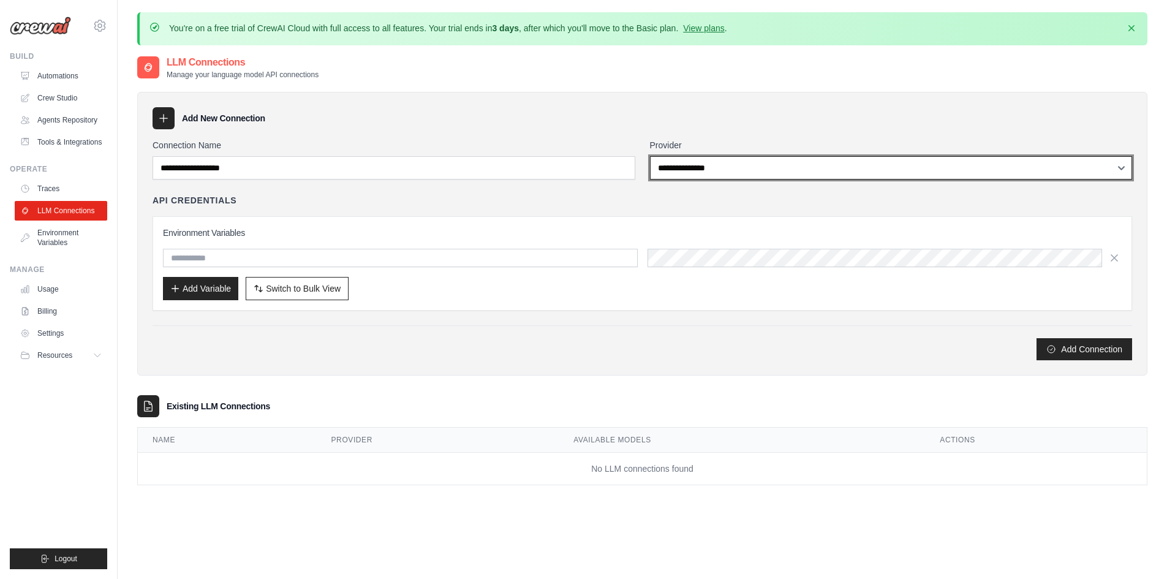
click at [826, 170] on select "**********" at bounding box center [891, 167] width 483 height 23
select select "****"
click at [650, 156] on select "**********" at bounding box center [891, 167] width 483 height 23
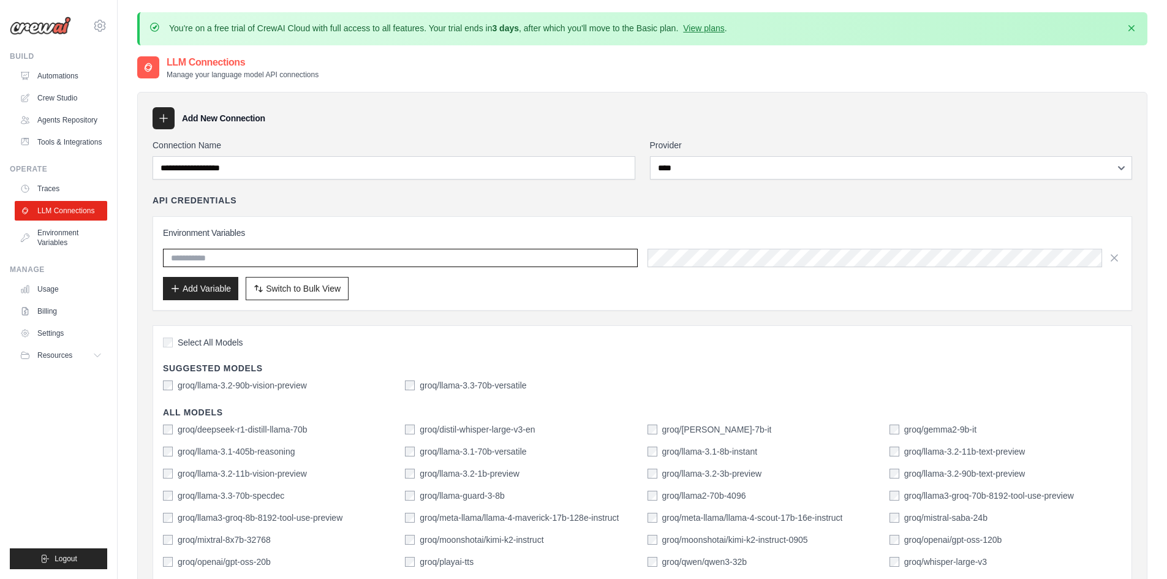
click at [544, 259] on input "text" at bounding box center [400, 258] width 475 height 18
click at [343, 255] on input "text" at bounding box center [400, 258] width 475 height 18
type input "*"
type input "*********"
click at [196, 291] on button "Add Variable" at bounding box center [200, 287] width 75 height 23
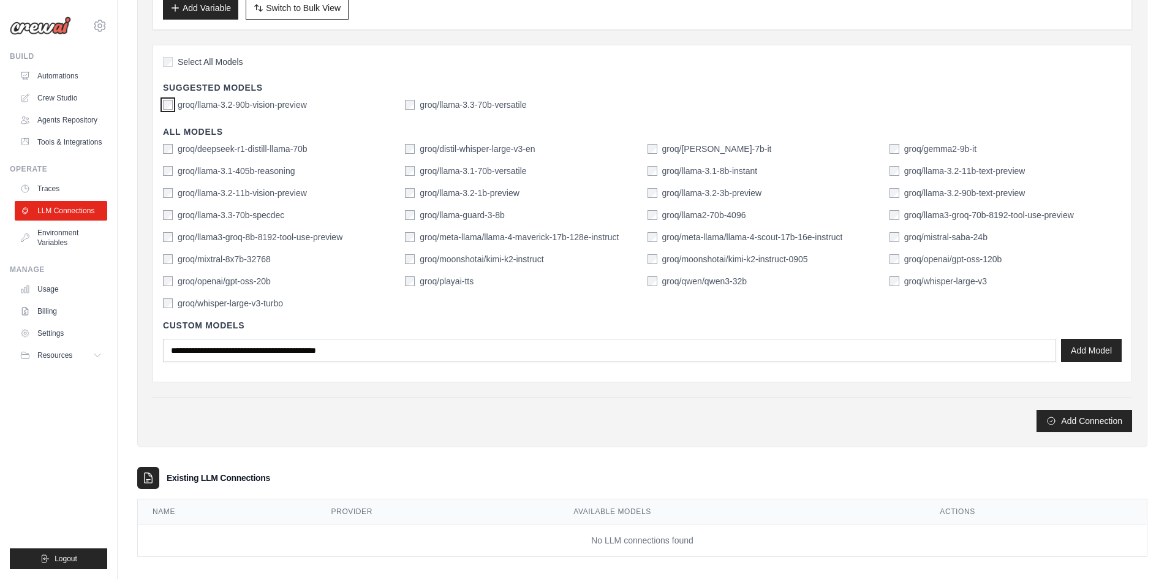
scroll to position [316, 0]
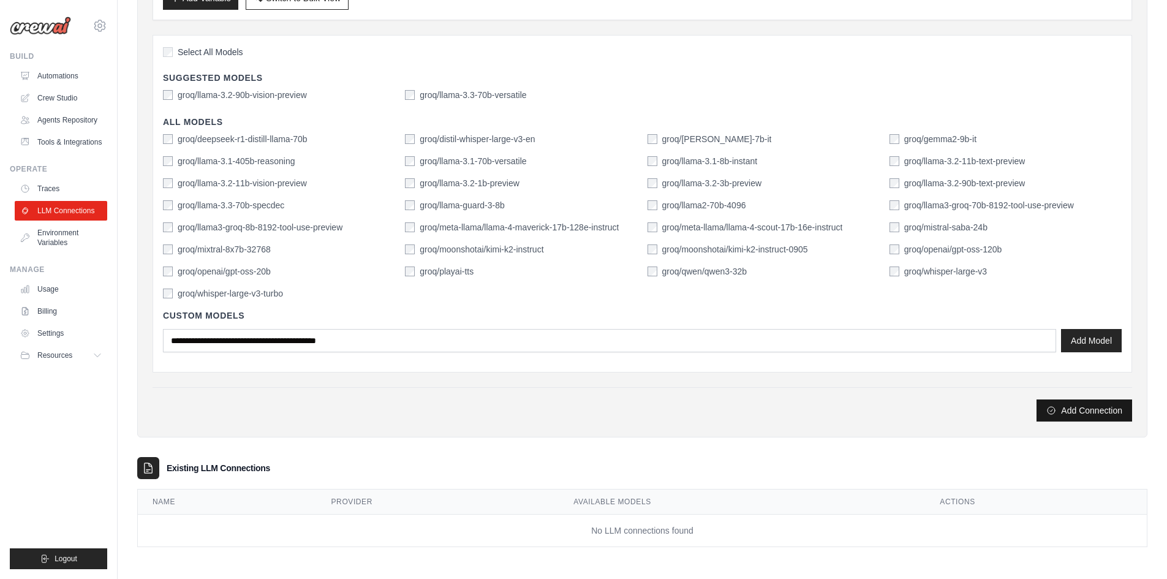
click at [1079, 409] on button "Add Connection" at bounding box center [1084, 410] width 96 height 22
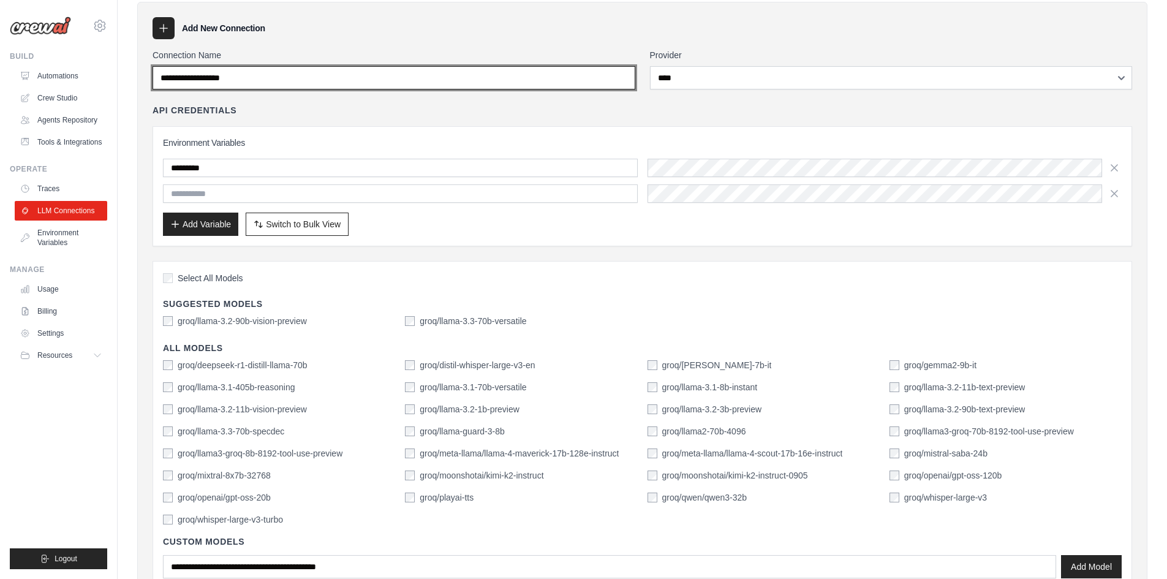
scroll to position [0, 0]
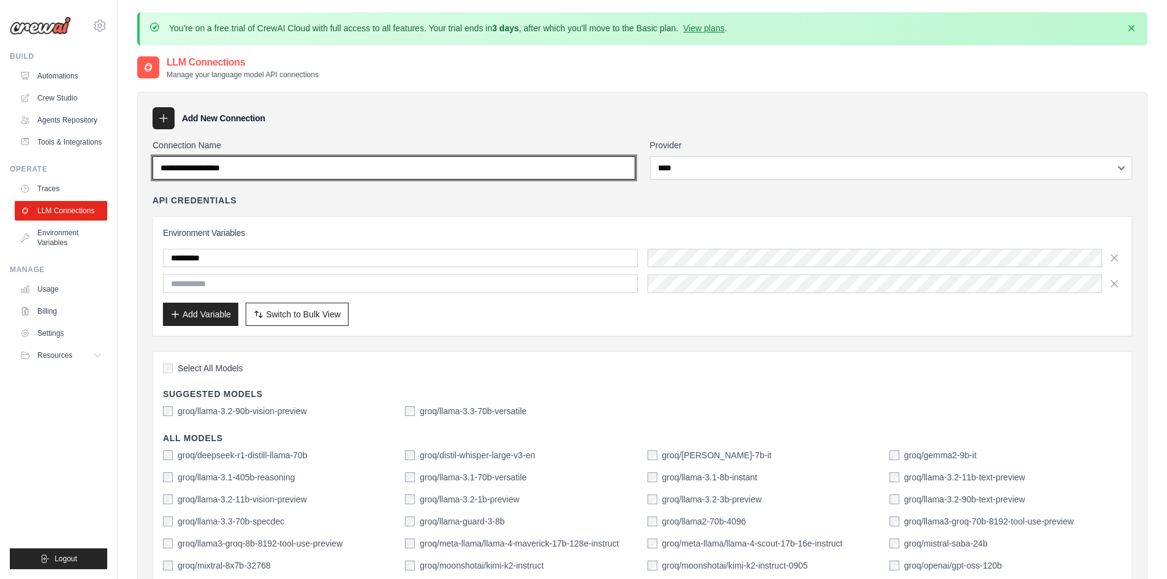
click at [387, 167] on input "Connection Name" at bounding box center [394, 167] width 483 height 23
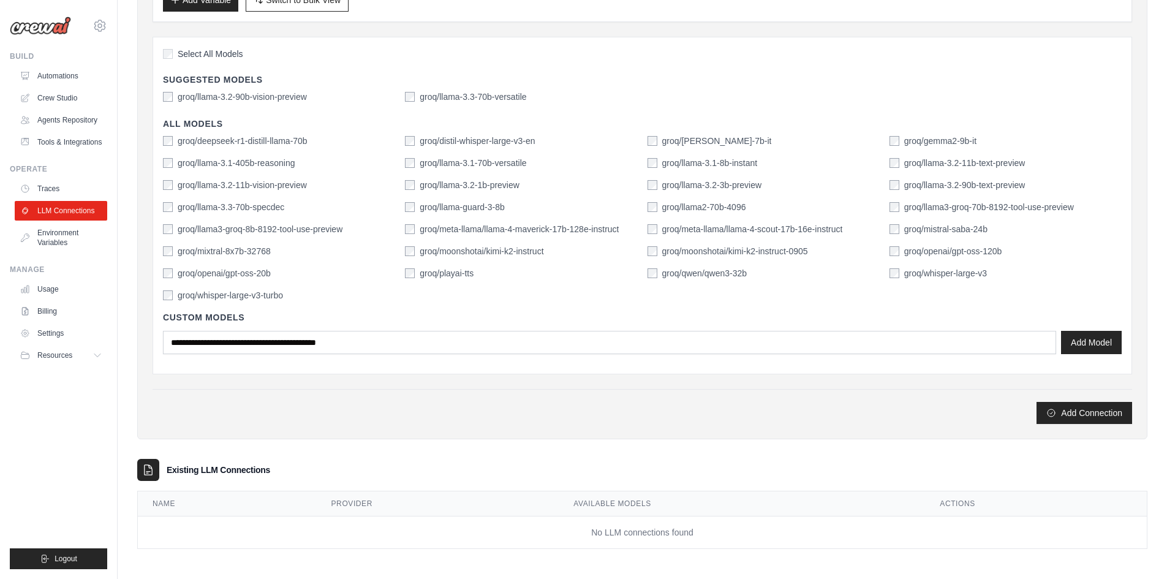
scroll to position [316, 0]
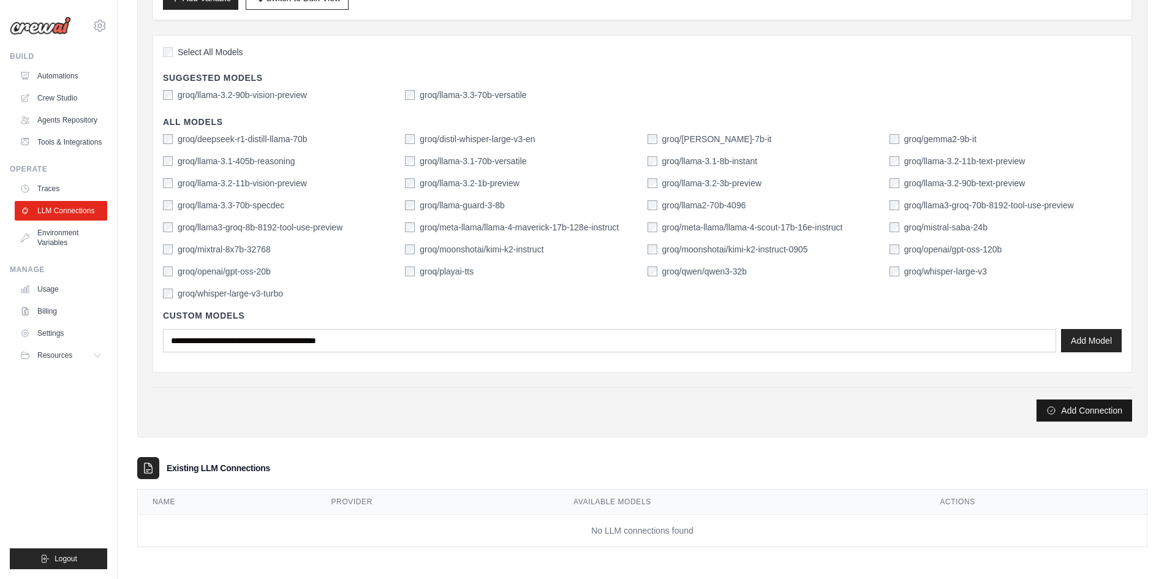
type input "*********"
click at [1075, 416] on button "Add Connection" at bounding box center [1084, 410] width 96 height 22
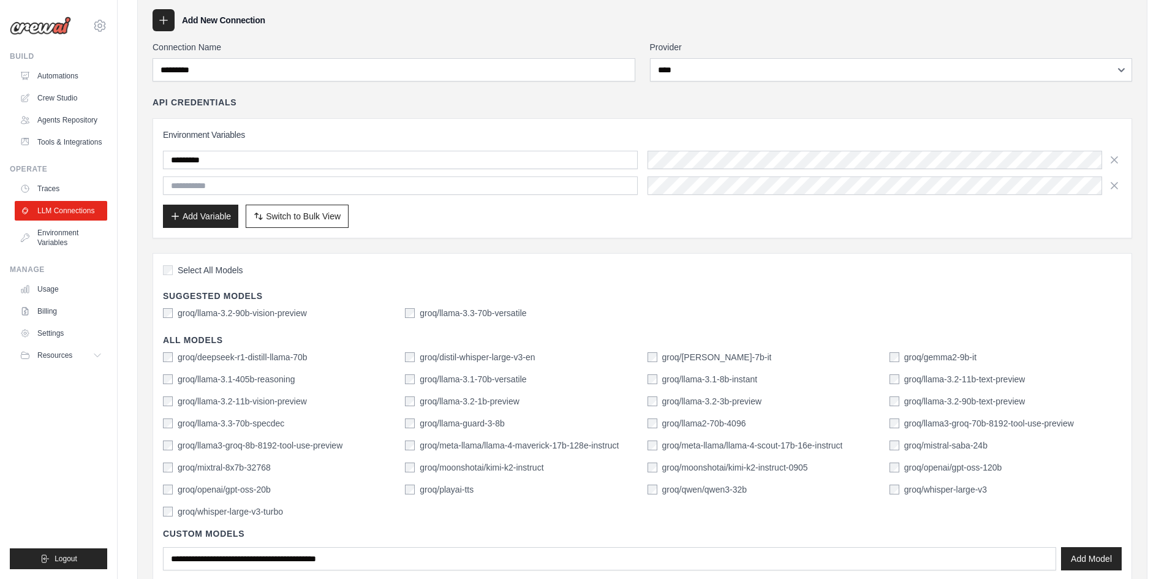
scroll to position [71, 0]
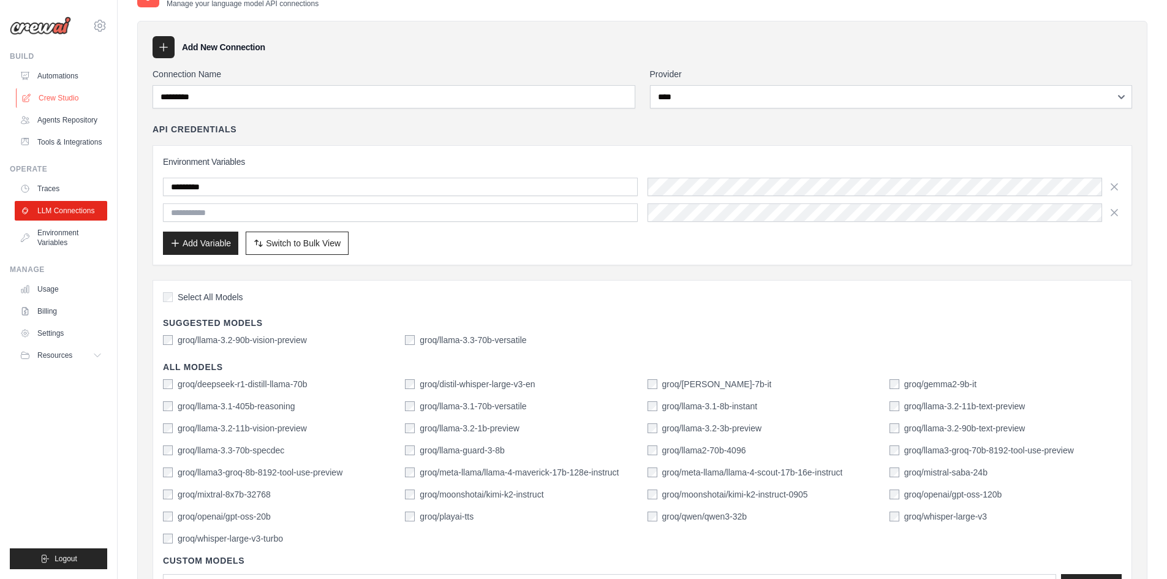
click at [58, 91] on link "Crew Studio" at bounding box center [62, 98] width 92 height 20
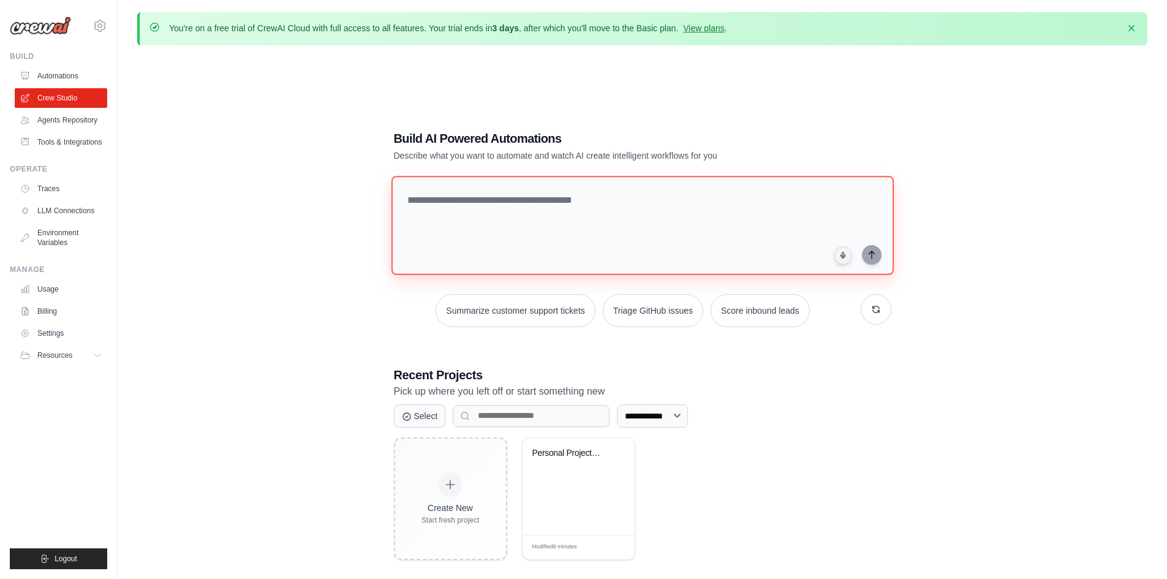
click at [592, 230] on textarea at bounding box center [642, 225] width 502 height 99
click at [586, 466] on div "Personal Project Organization Assis..." at bounding box center [578, 462] width 92 height 28
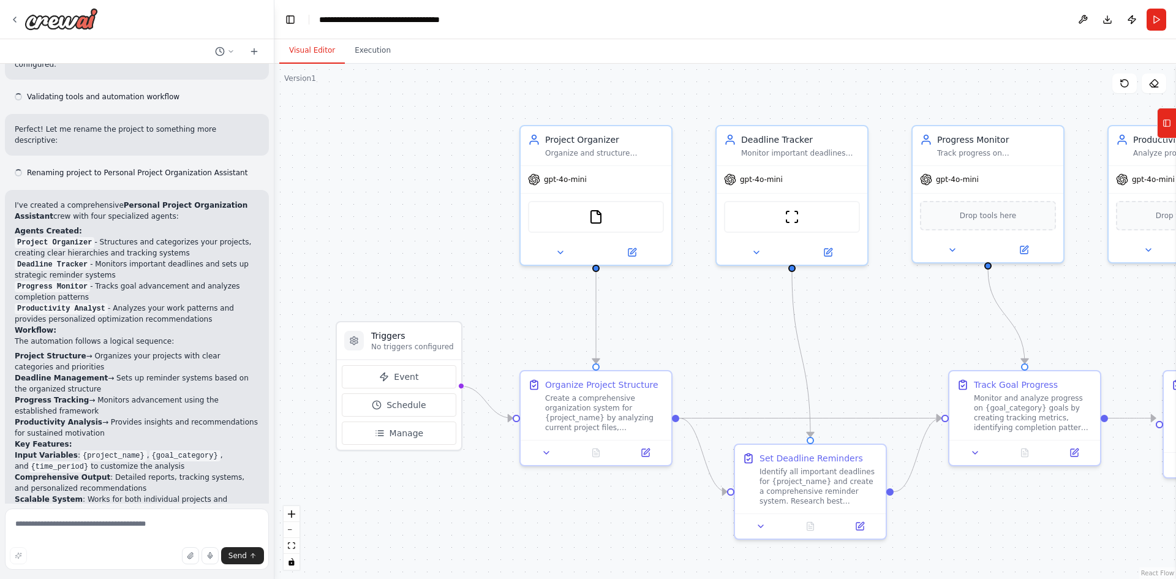
scroll to position [785, 0]
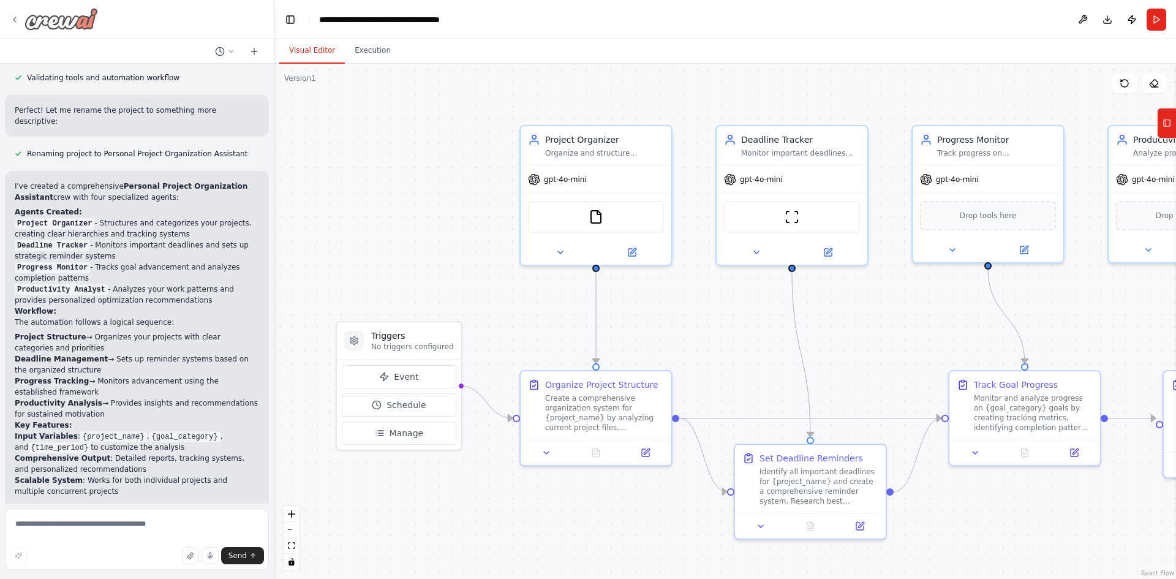
click at [52, 16] on img at bounding box center [62, 19] width 74 height 22
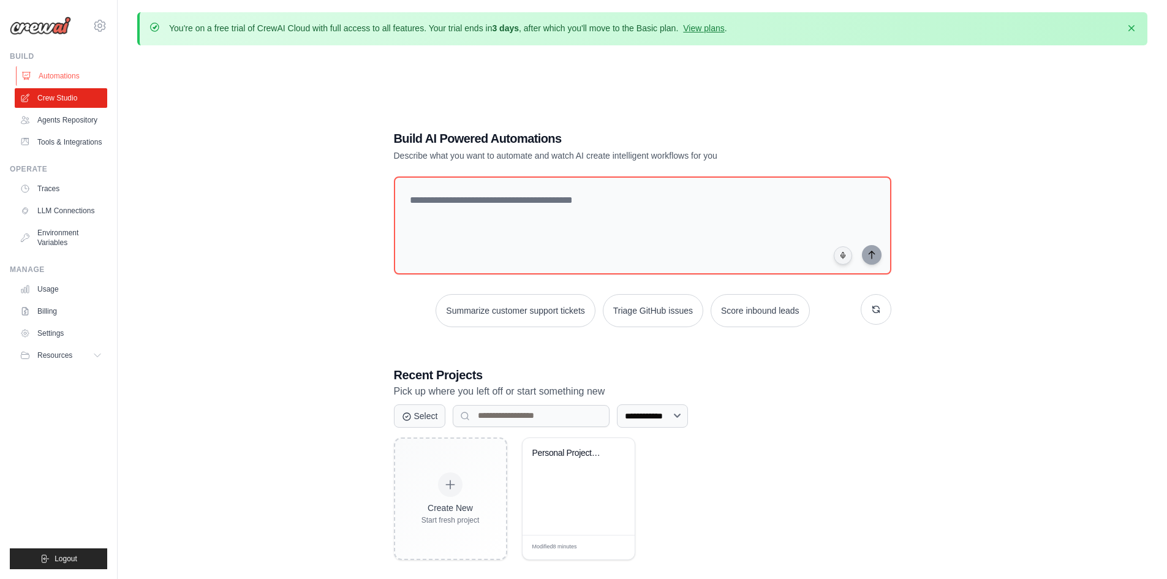
click at [68, 78] on link "Automations" at bounding box center [62, 76] width 92 height 20
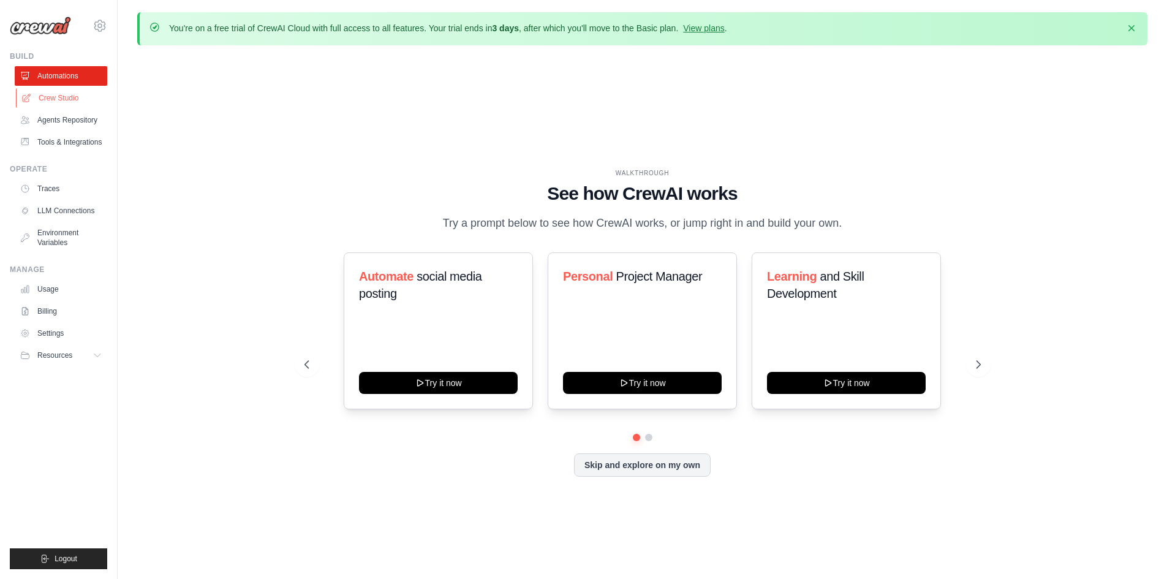
click at [72, 97] on link "Crew Studio" at bounding box center [62, 98] width 92 height 20
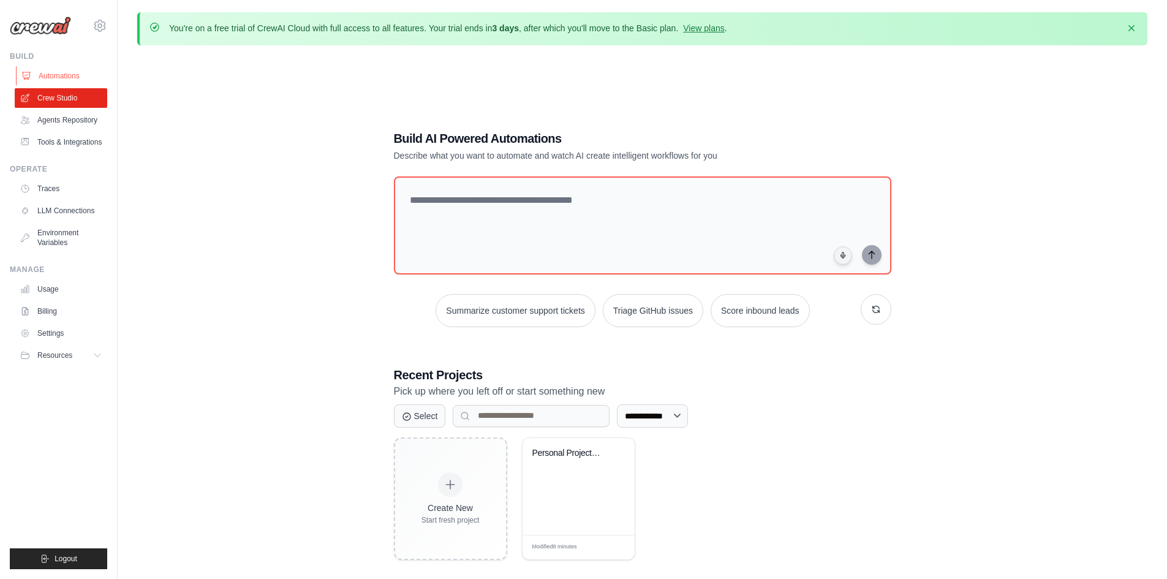
click at [70, 71] on link "Automations" at bounding box center [62, 76] width 92 height 20
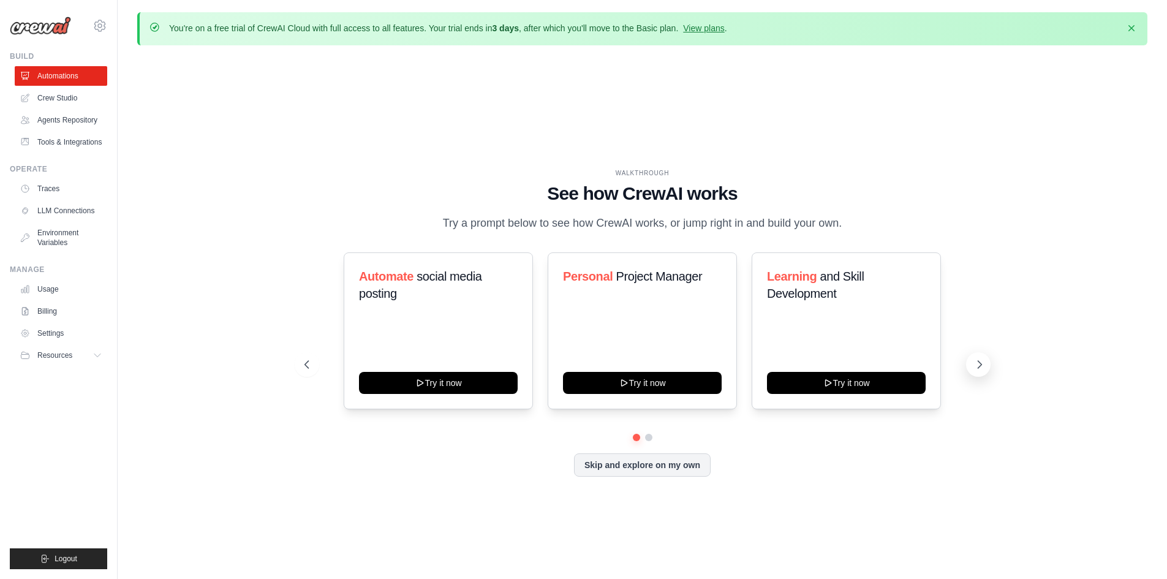
click at [979, 363] on icon at bounding box center [979, 364] width 12 height 12
click at [60, 95] on link "Crew Studio" at bounding box center [62, 98] width 92 height 20
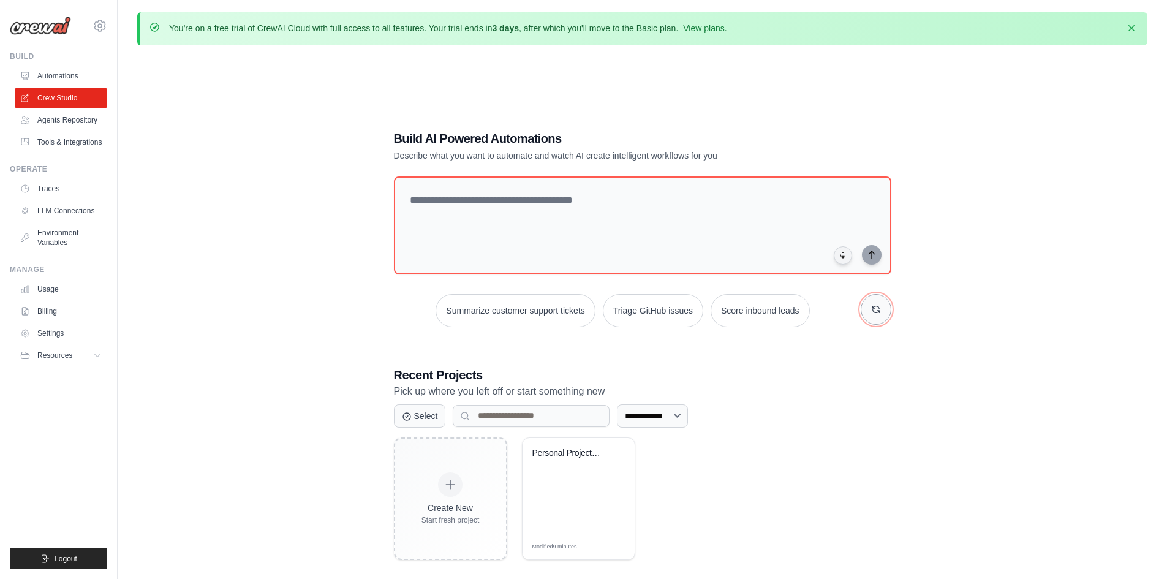
click at [870, 308] on button "button" at bounding box center [876, 309] width 31 height 31
click at [871, 308] on icon "button" at bounding box center [876, 309] width 10 height 10
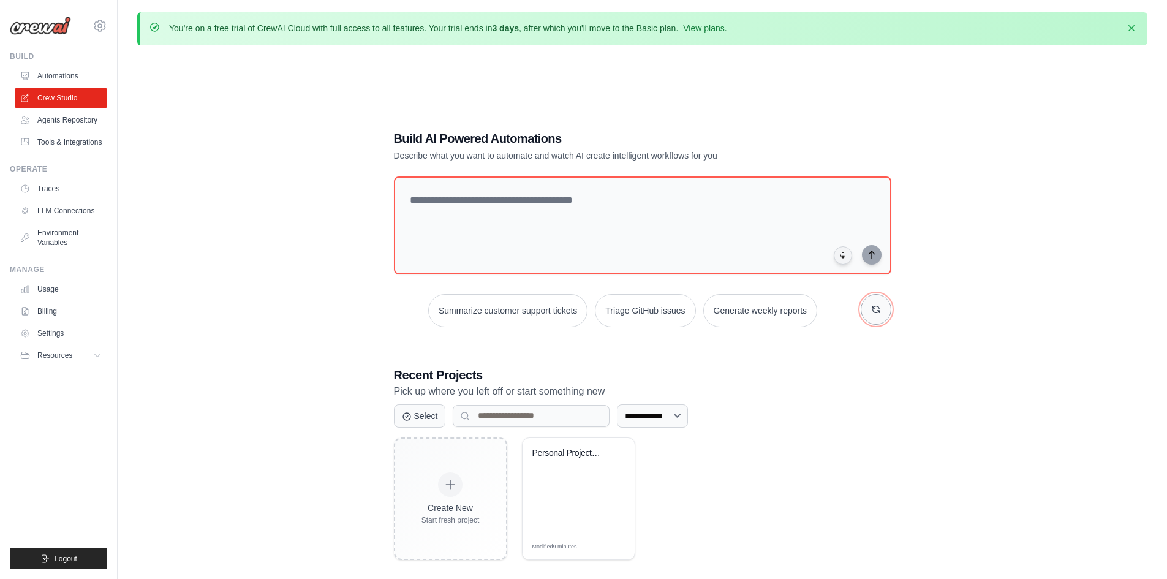
click at [871, 308] on icon "button" at bounding box center [876, 309] width 10 height 10
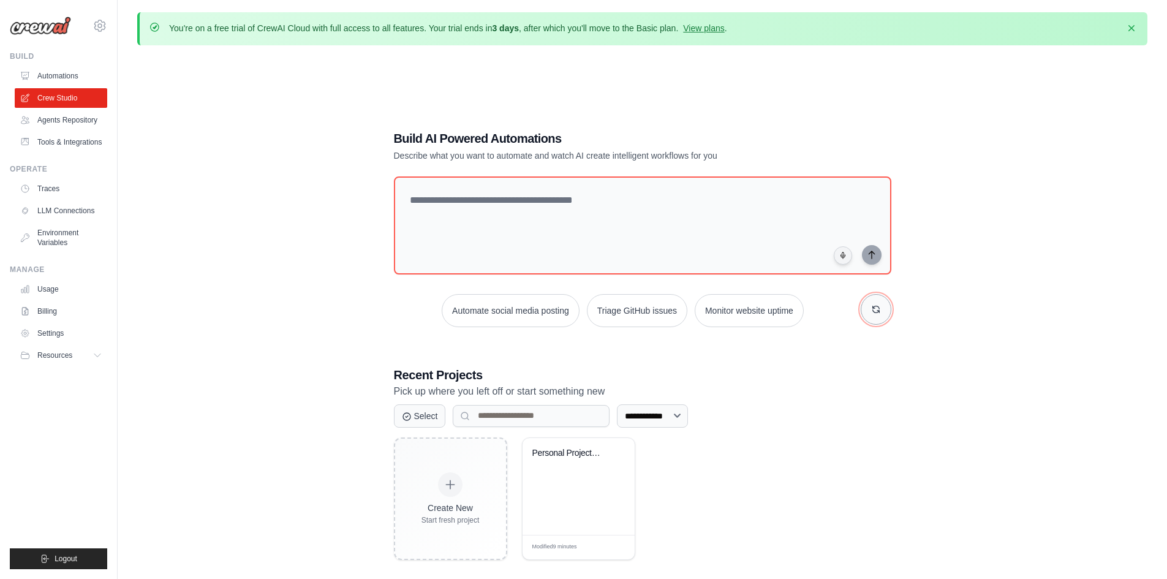
click at [871, 308] on icon "button" at bounding box center [876, 309] width 10 height 10
click at [432, 220] on textarea at bounding box center [642, 225] width 502 height 99
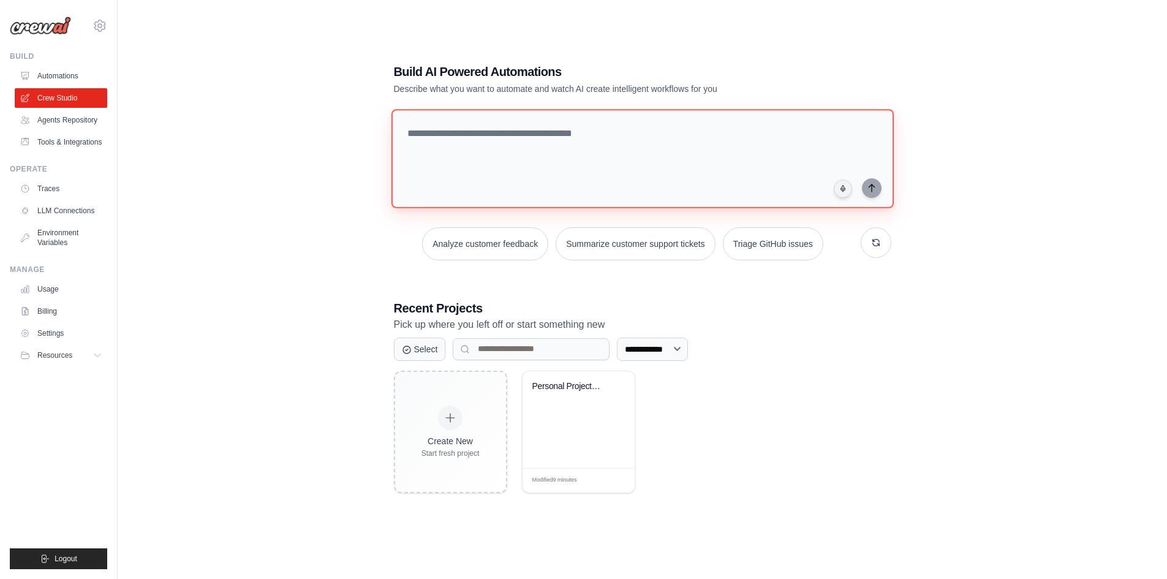
scroll to position [67, 0]
